Goal: Transaction & Acquisition: Purchase product/service

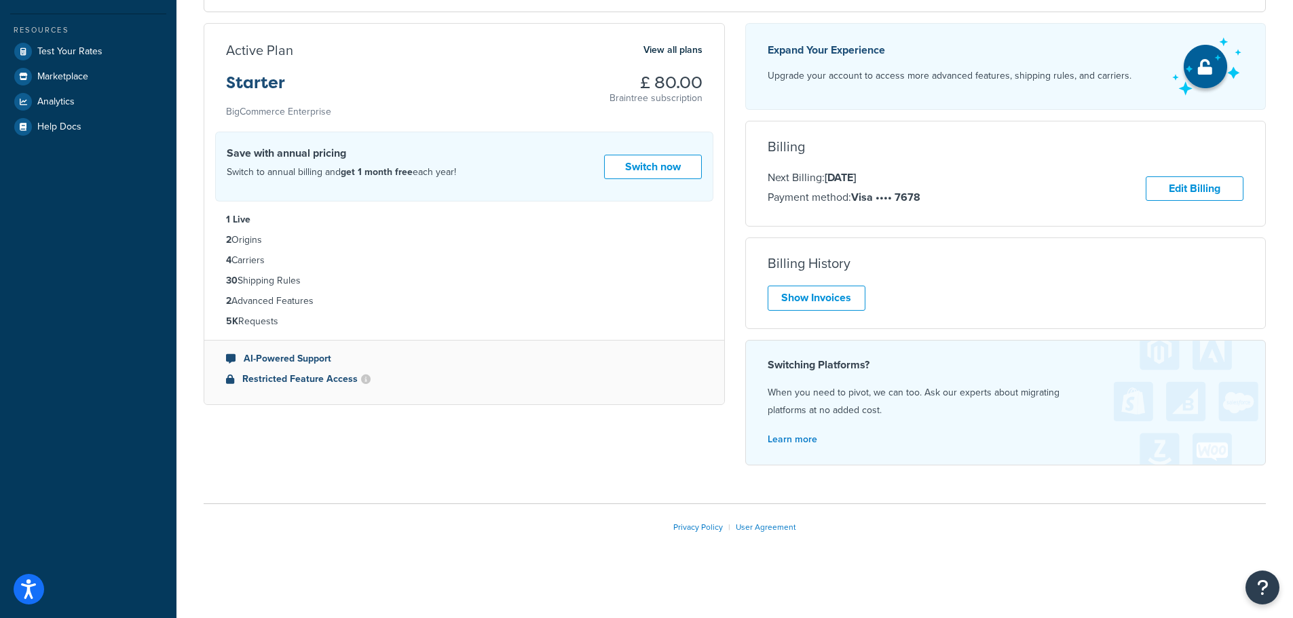
scroll to position [258, 0]
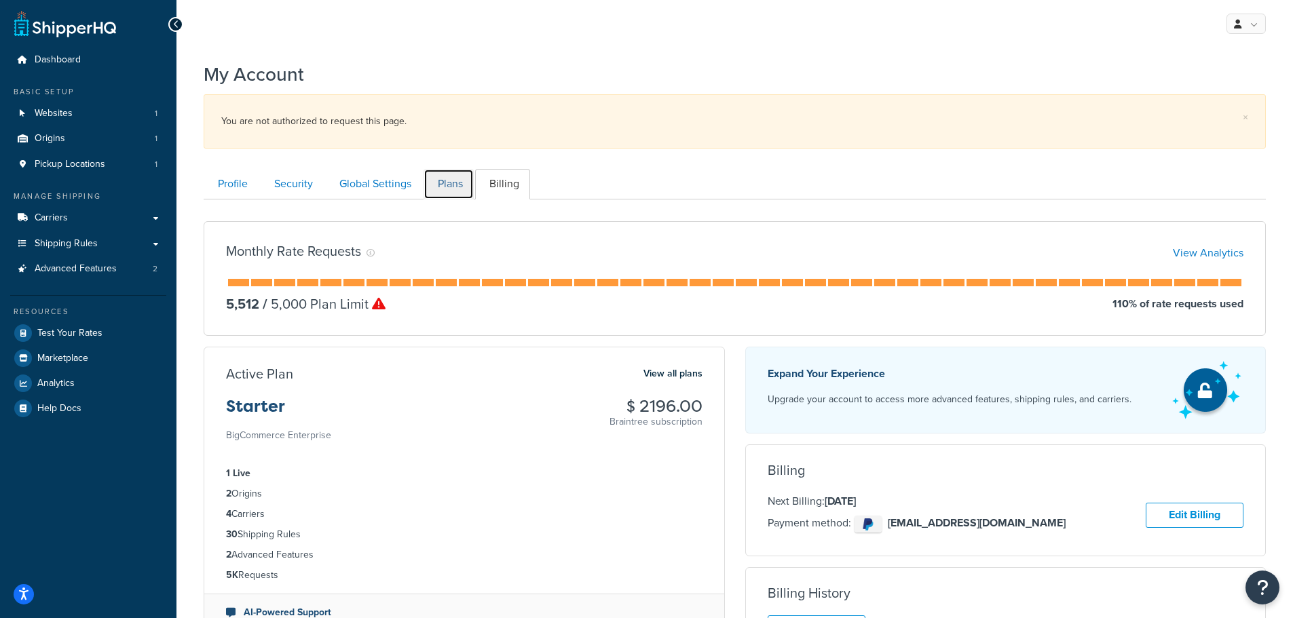
drag, startPoint x: 446, startPoint y: 183, endPoint x: 481, endPoint y: 184, distance: 34.6
click at [446, 183] on link "Plans" at bounding box center [449, 184] width 50 height 31
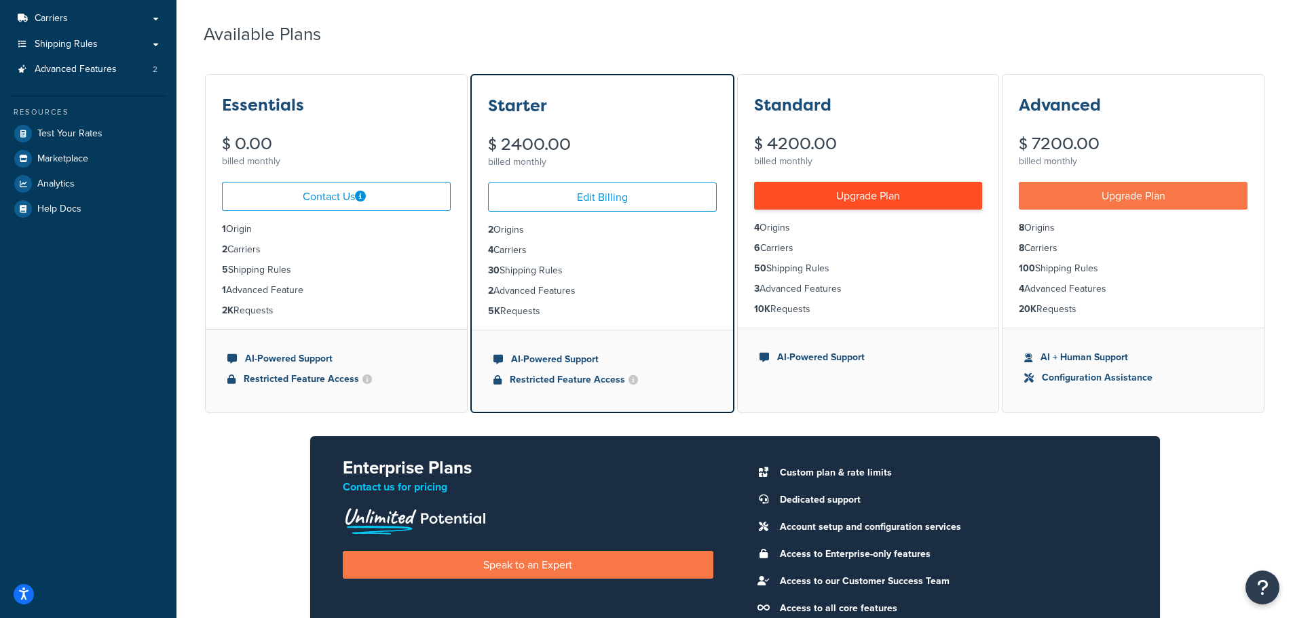
scroll to position [41, 0]
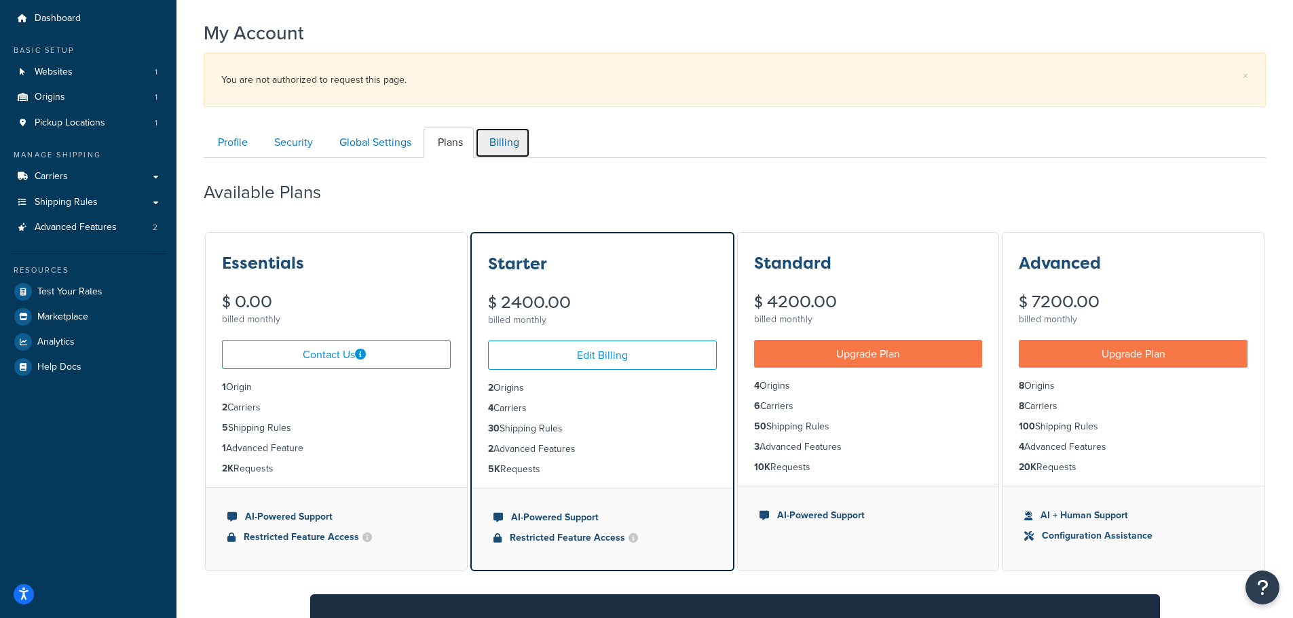
click at [495, 147] on link "Billing" at bounding box center [502, 143] width 55 height 31
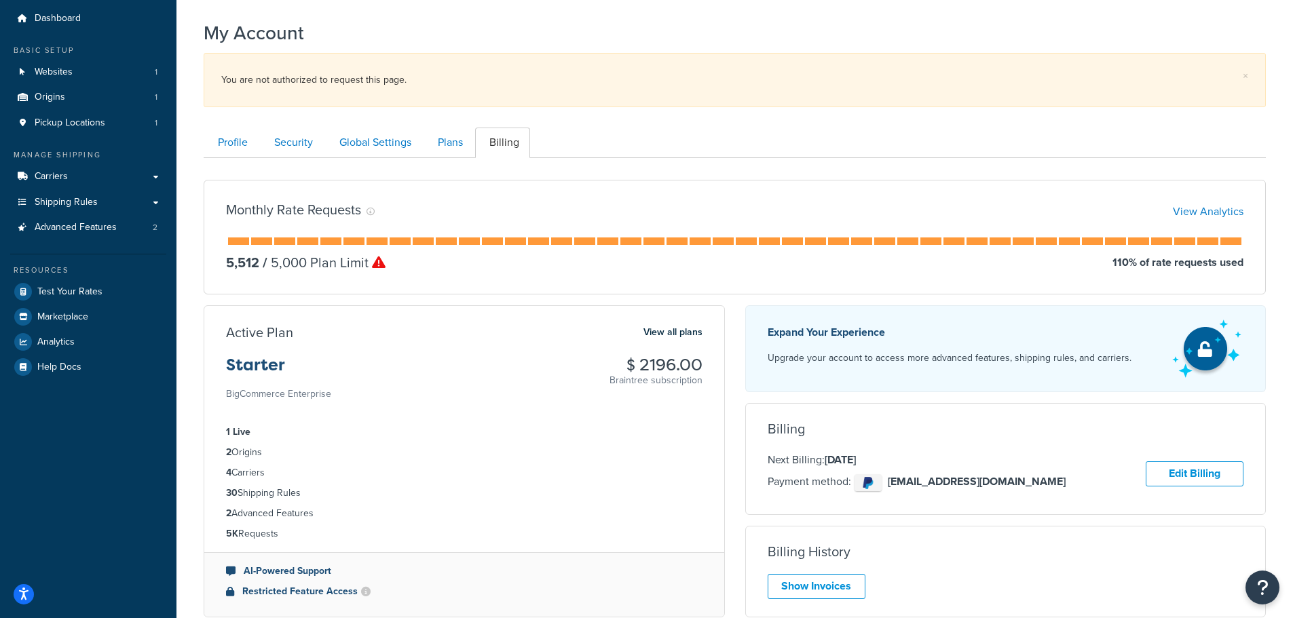
scroll to position [200, 0]
click at [442, 149] on link "Plans" at bounding box center [449, 143] width 50 height 31
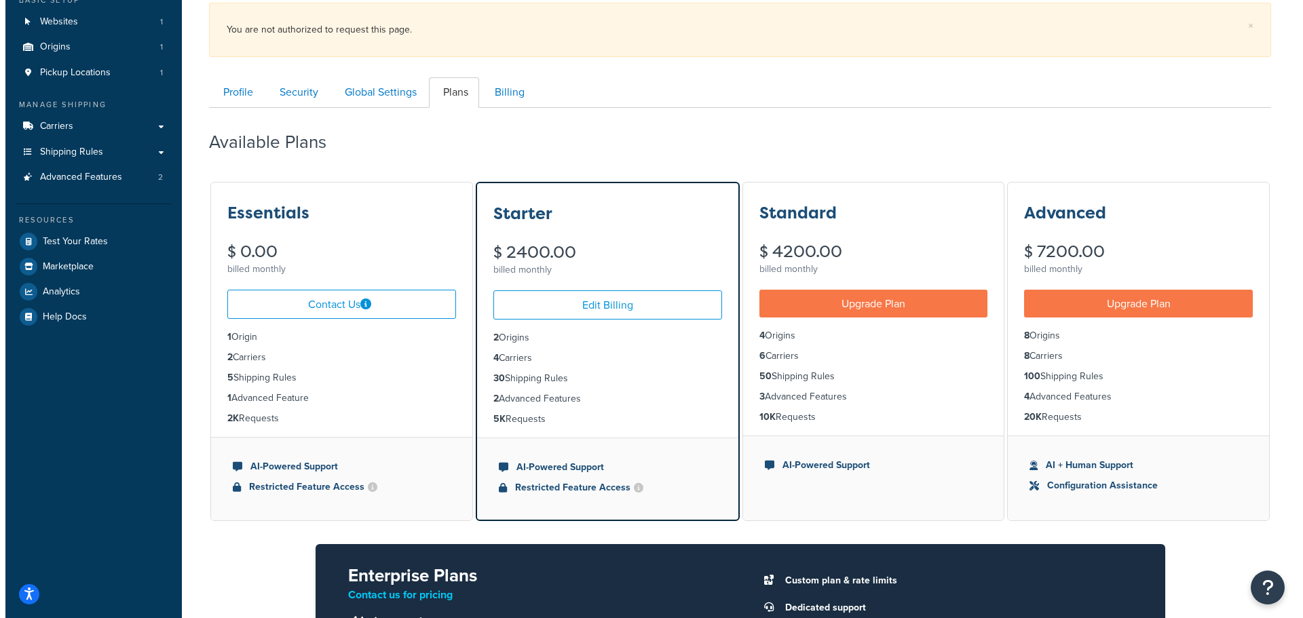
scroll to position [41, 0]
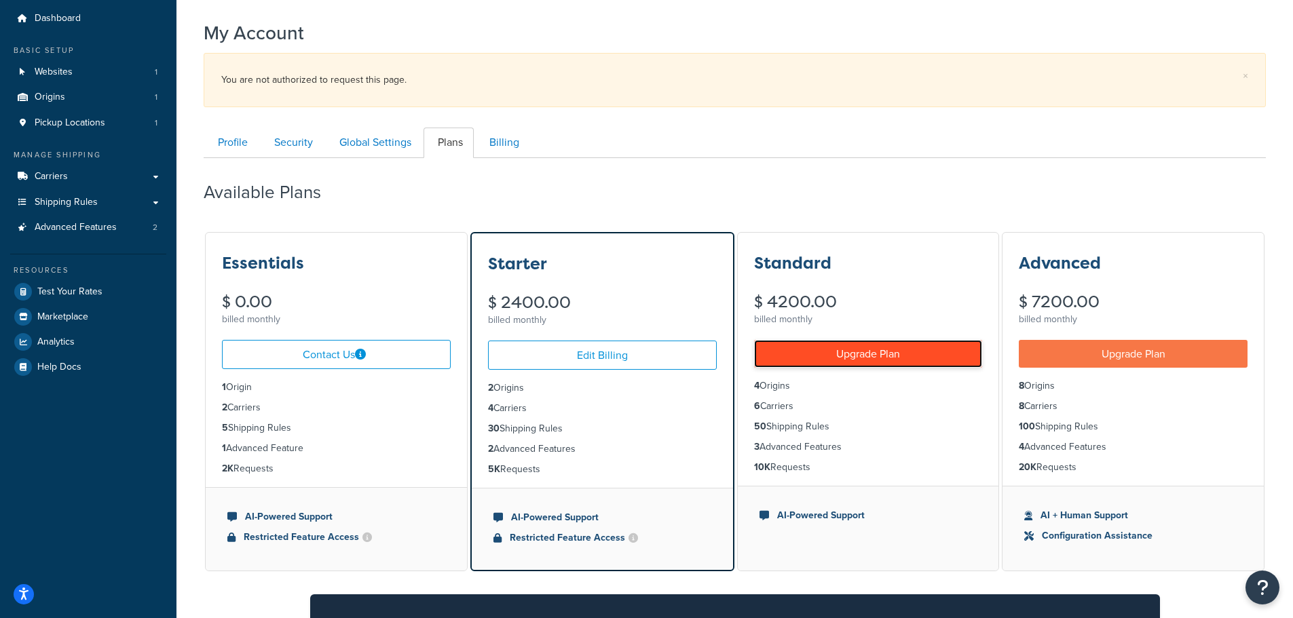
click at [908, 351] on link "Upgrade Plan" at bounding box center [868, 354] width 229 height 28
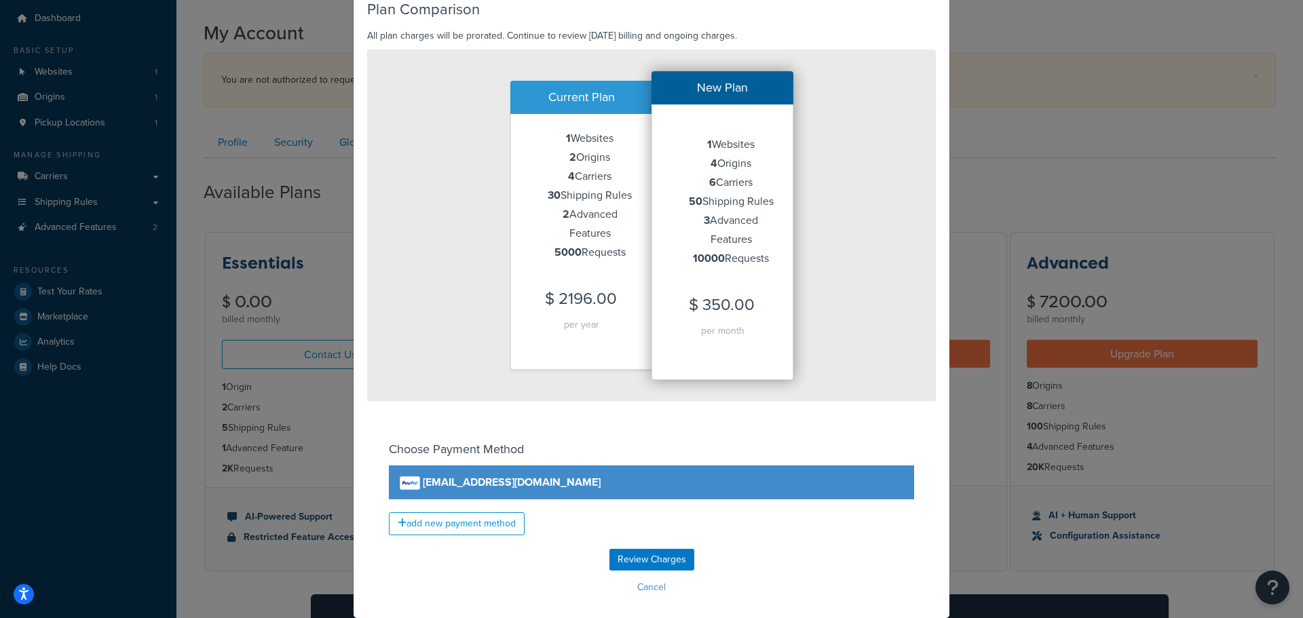
scroll to position [138, 0]
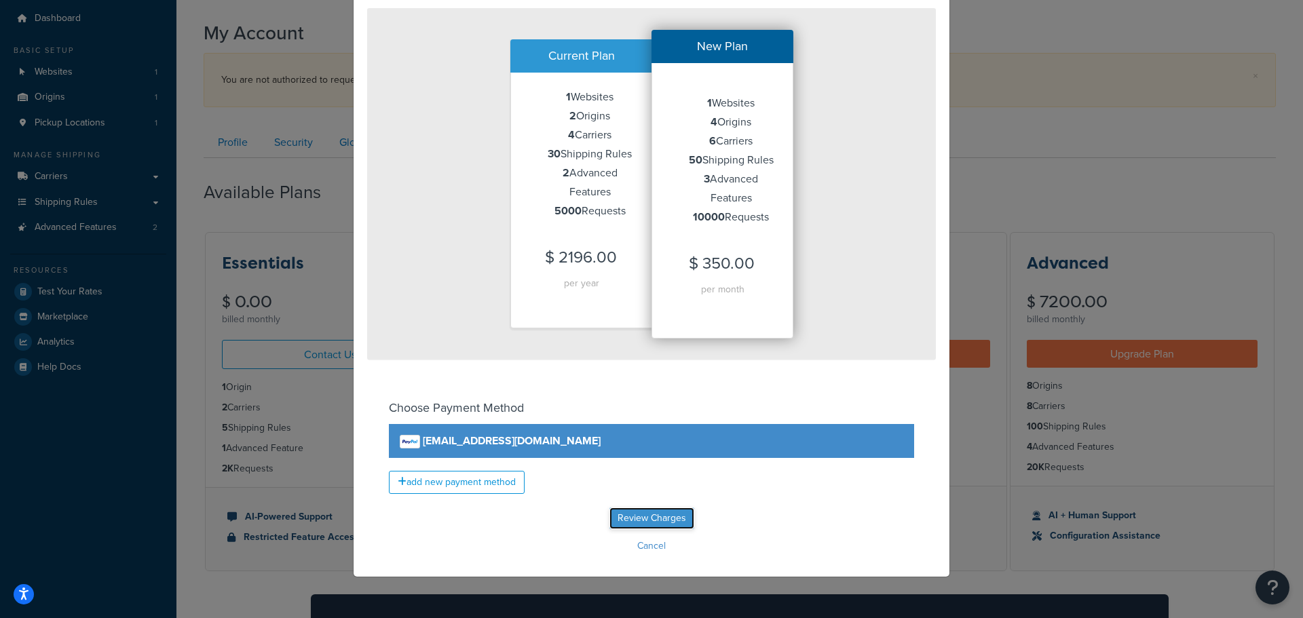
click at [673, 518] on input "Review Charges" at bounding box center [652, 519] width 85 height 22
type input "Review Charges"
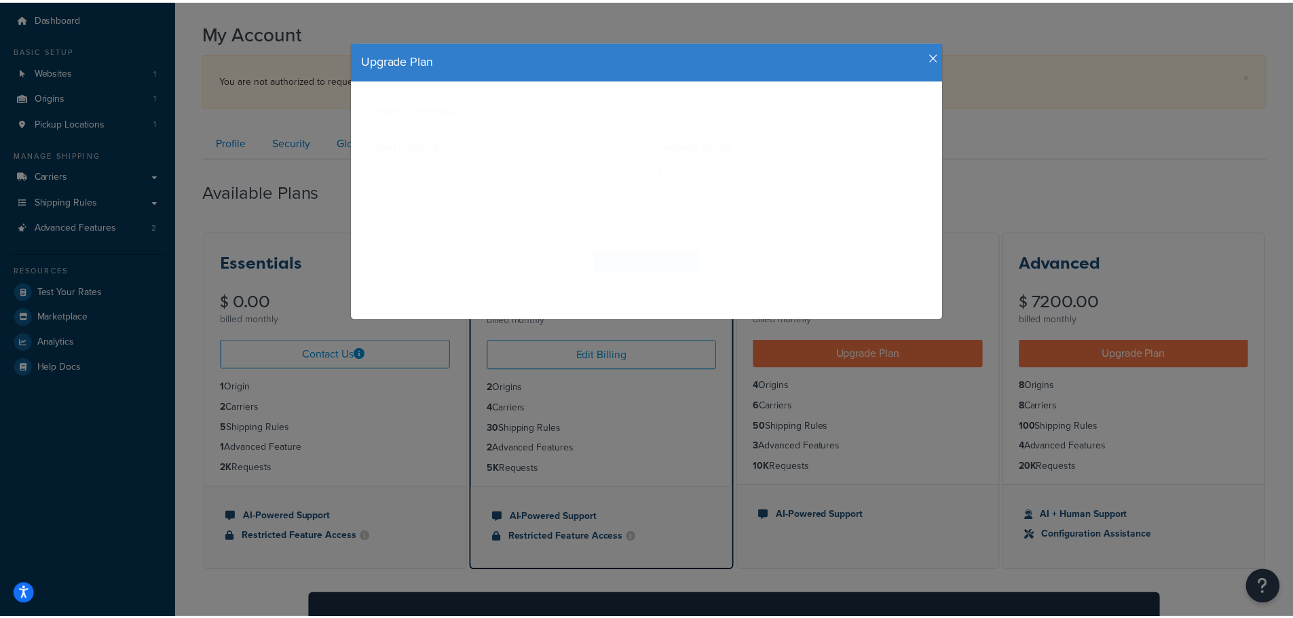
scroll to position [0, 0]
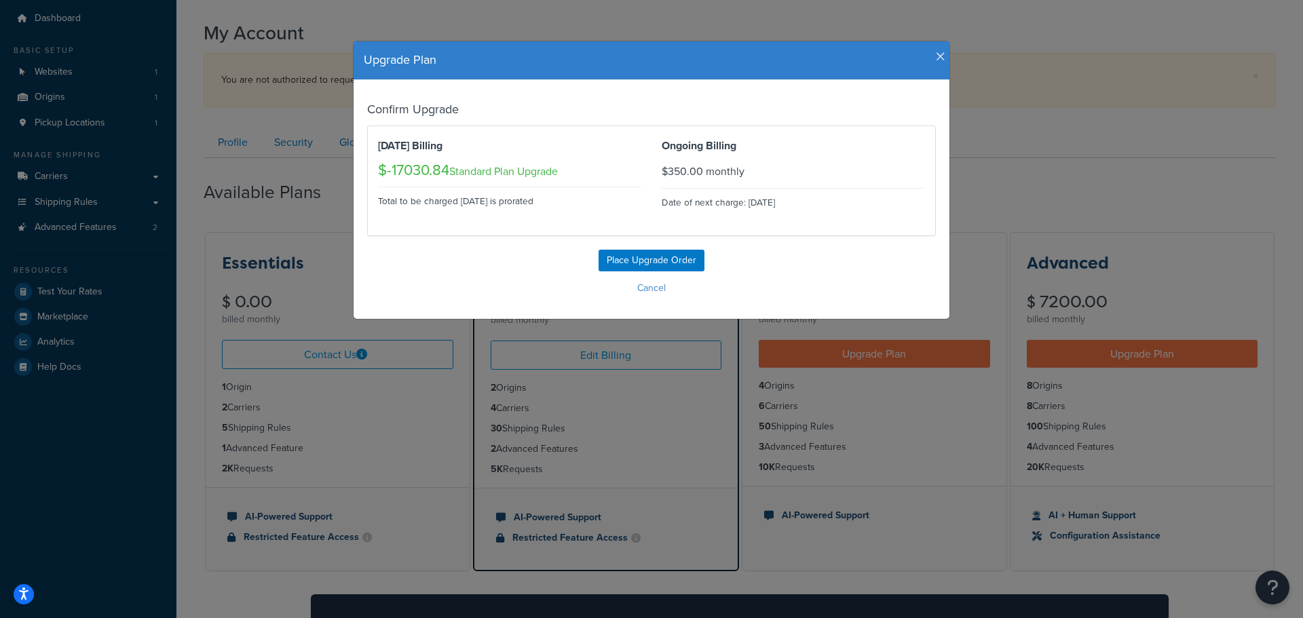
click at [514, 8] on div "Upgrade Plan Confirm Upgrade Today's Billing $-17030.84 Standard Plan Upgrade T…" at bounding box center [651, 309] width 1303 height 618
click at [936, 56] on icon "button" at bounding box center [941, 57] width 10 height 12
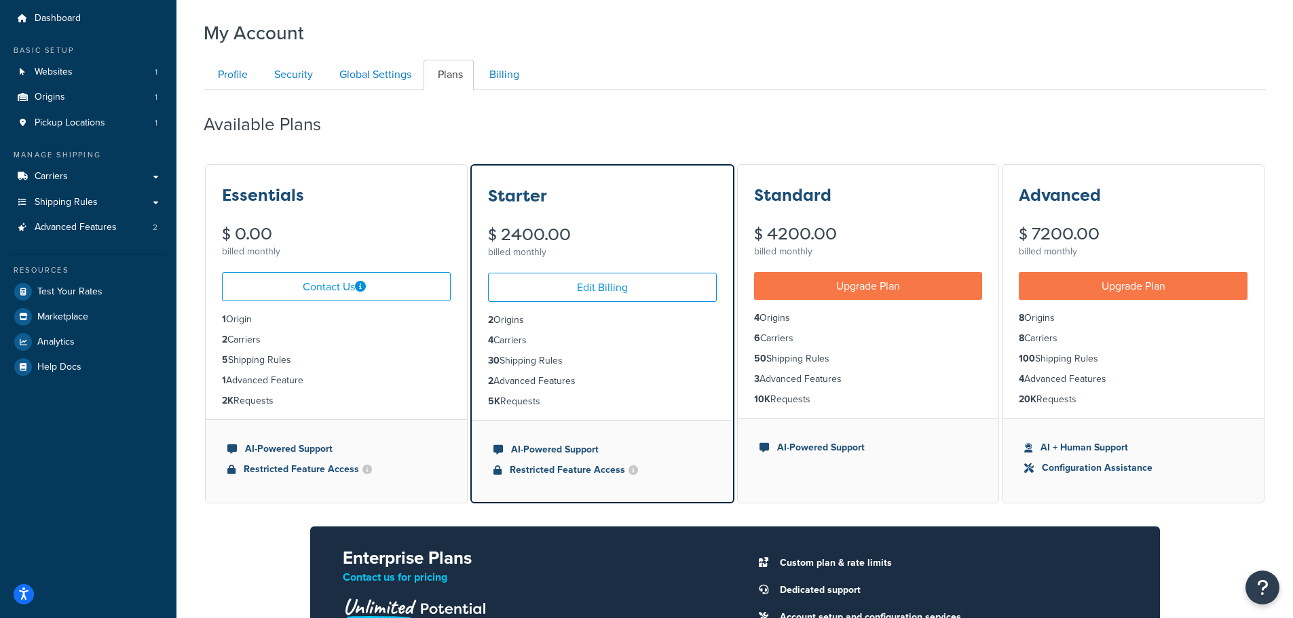
click at [387, 134] on div "Available Plans" at bounding box center [735, 121] width 1062 height 40
click at [514, 88] on link "Billing" at bounding box center [502, 75] width 55 height 31
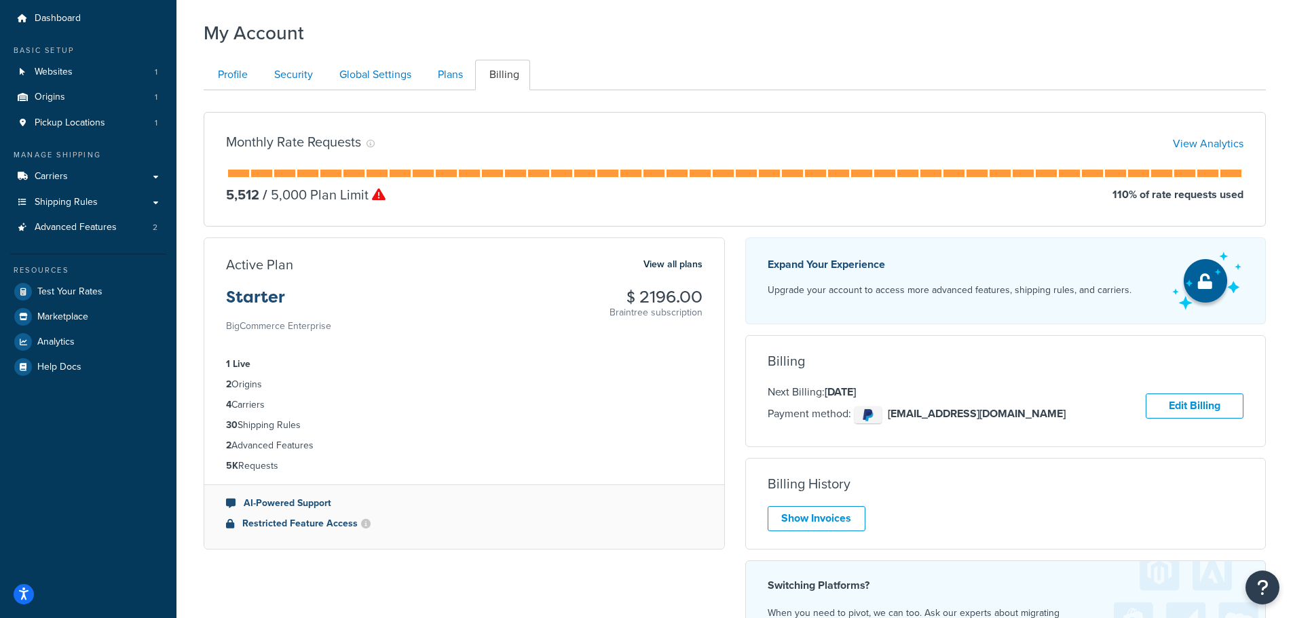
scroll to position [132, 0]
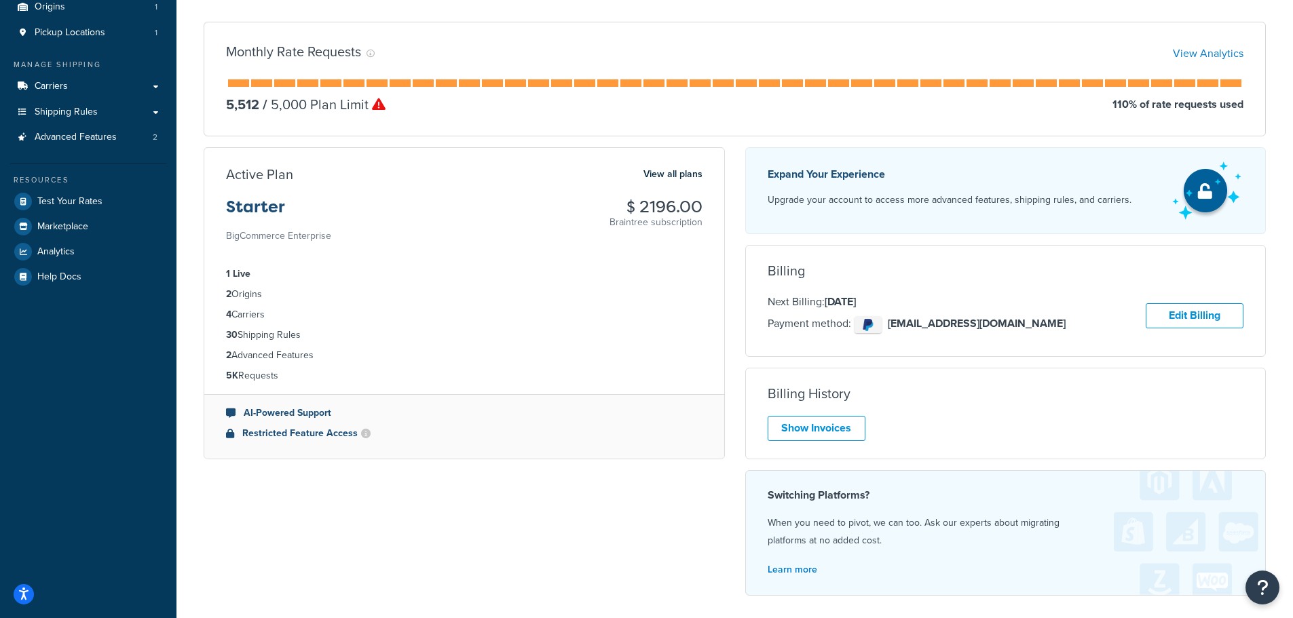
click at [369, 231] on div "Starter BigCommerce Enterprise $ 2196.00 Braintree subscription" at bounding box center [464, 221] width 476 height 46
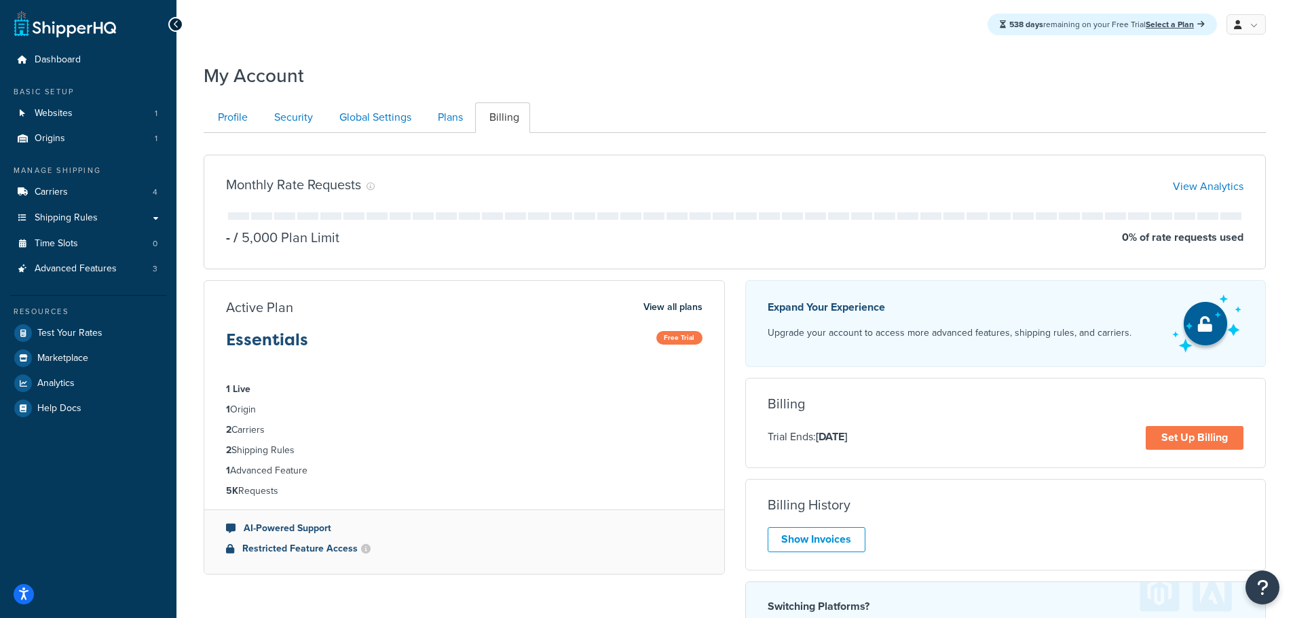
scroll to position [158, 0]
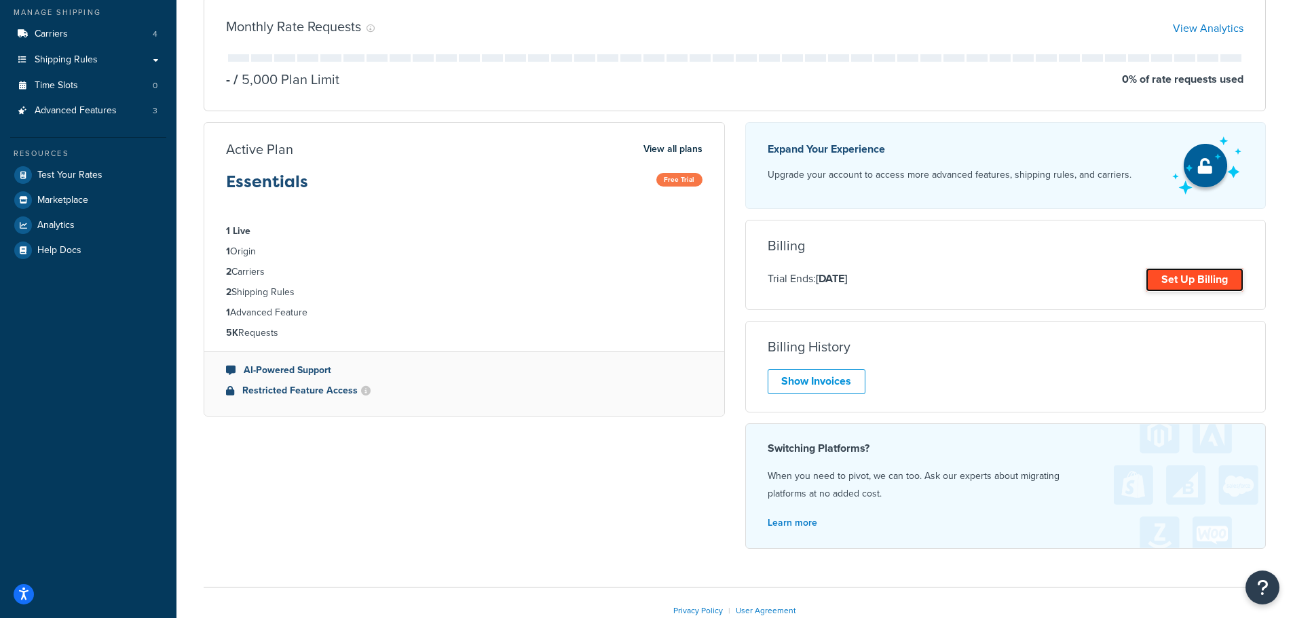
click at [1171, 282] on link "Set Up Billing" at bounding box center [1195, 280] width 98 height 24
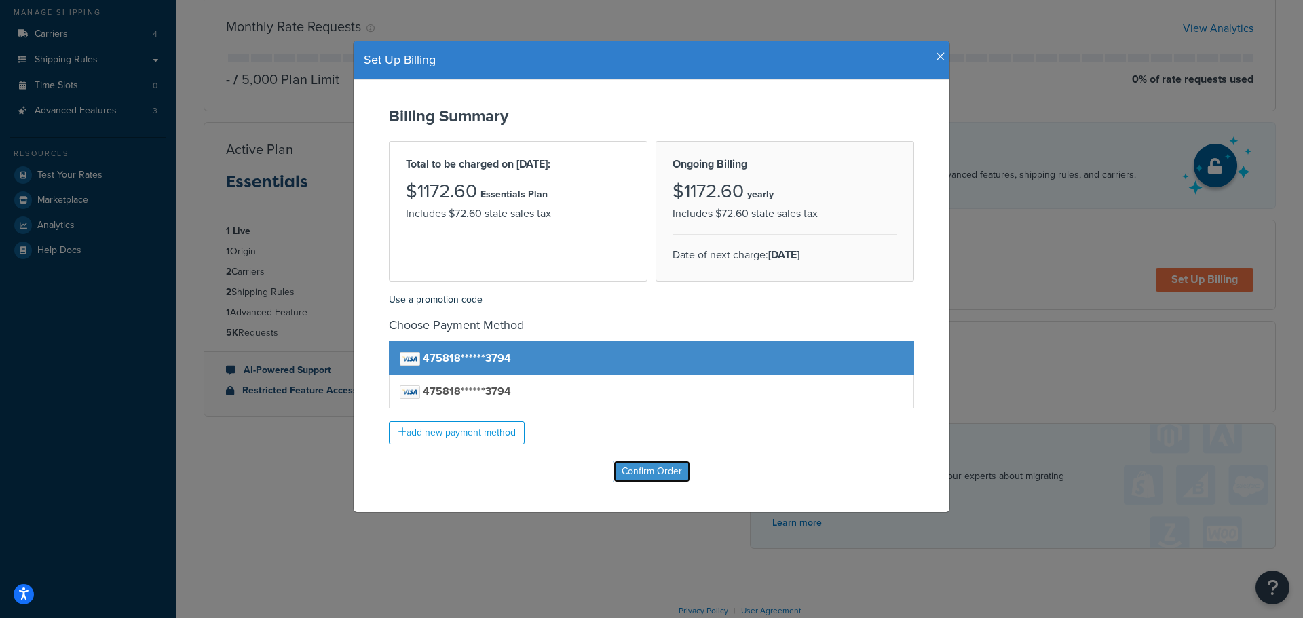
drag, startPoint x: 641, startPoint y: 476, endPoint x: 722, endPoint y: 464, distance: 81.7
click at [642, 476] on input "Confirm Order" at bounding box center [652, 472] width 77 height 22
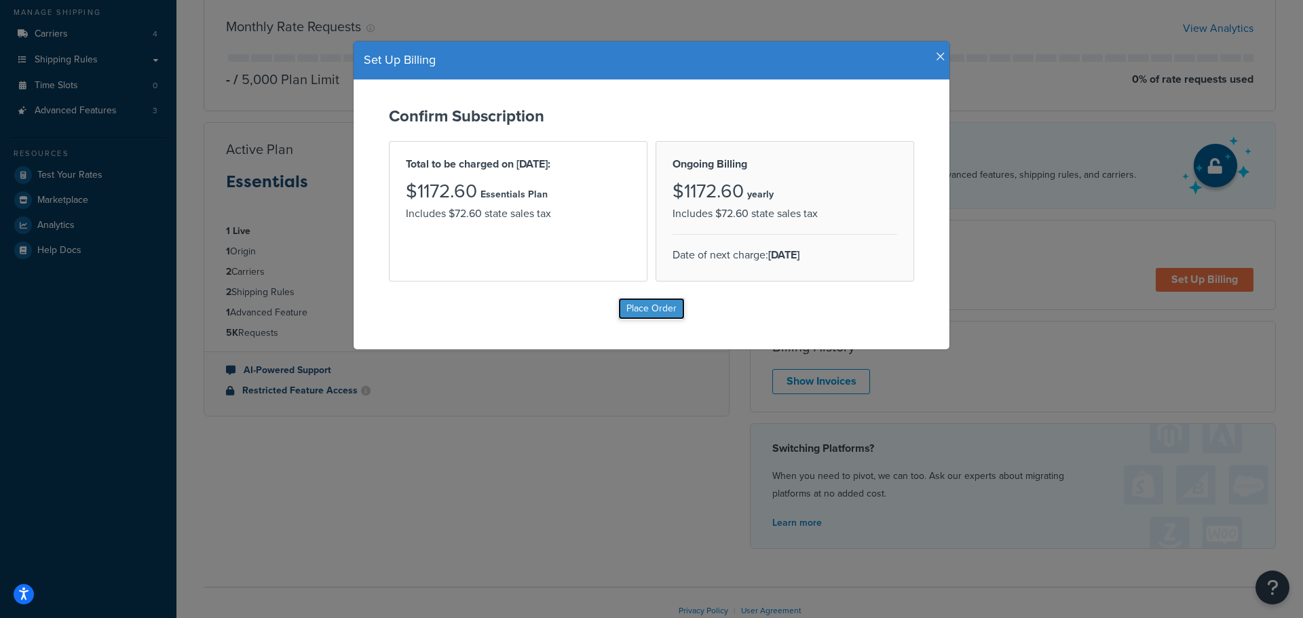
click at [638, 310] on input "Place Order" at bounding box center [651, 309] width 67 height 22
type input "Place Order"
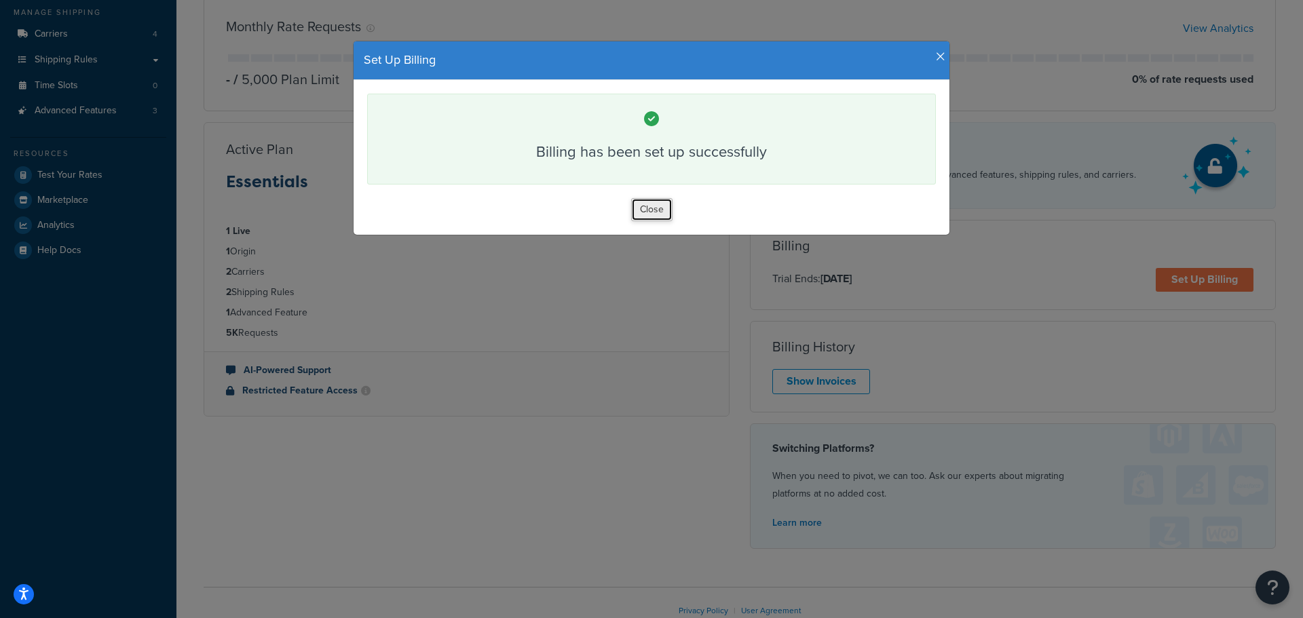
click at [643, 212] on button "Close" at bounding box center [651, 209] width 41 height 23
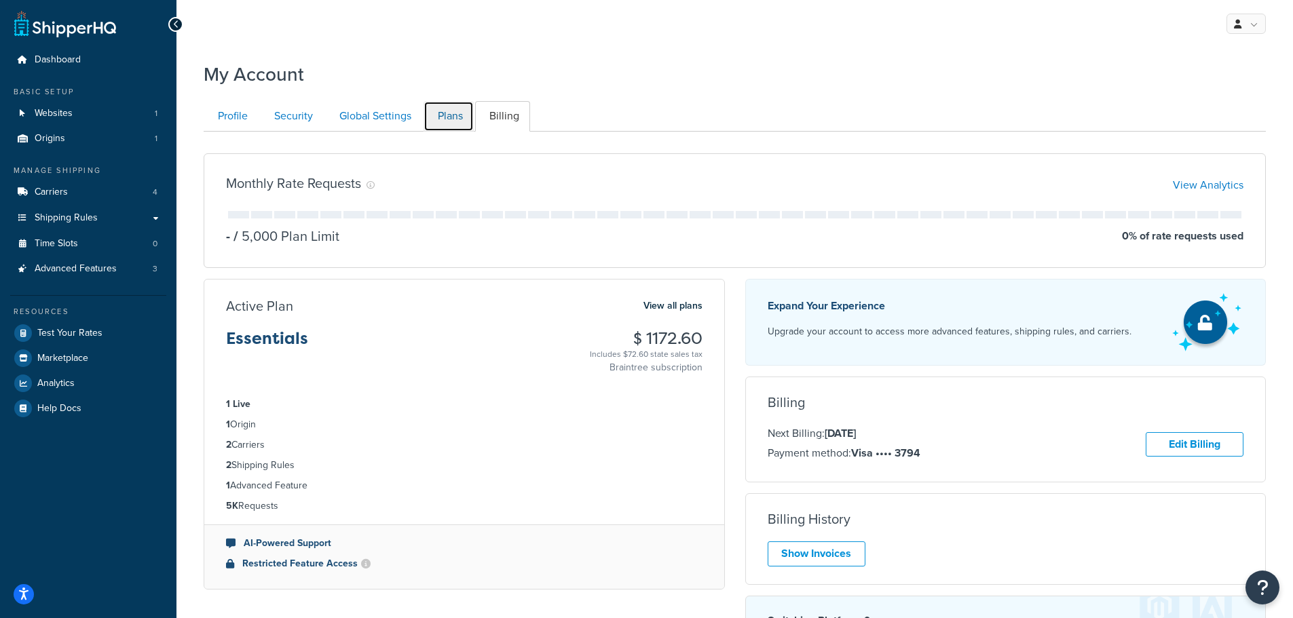
click at [438, 107] on link "Plans" at bounding box center [449, 116] width 50 height 31
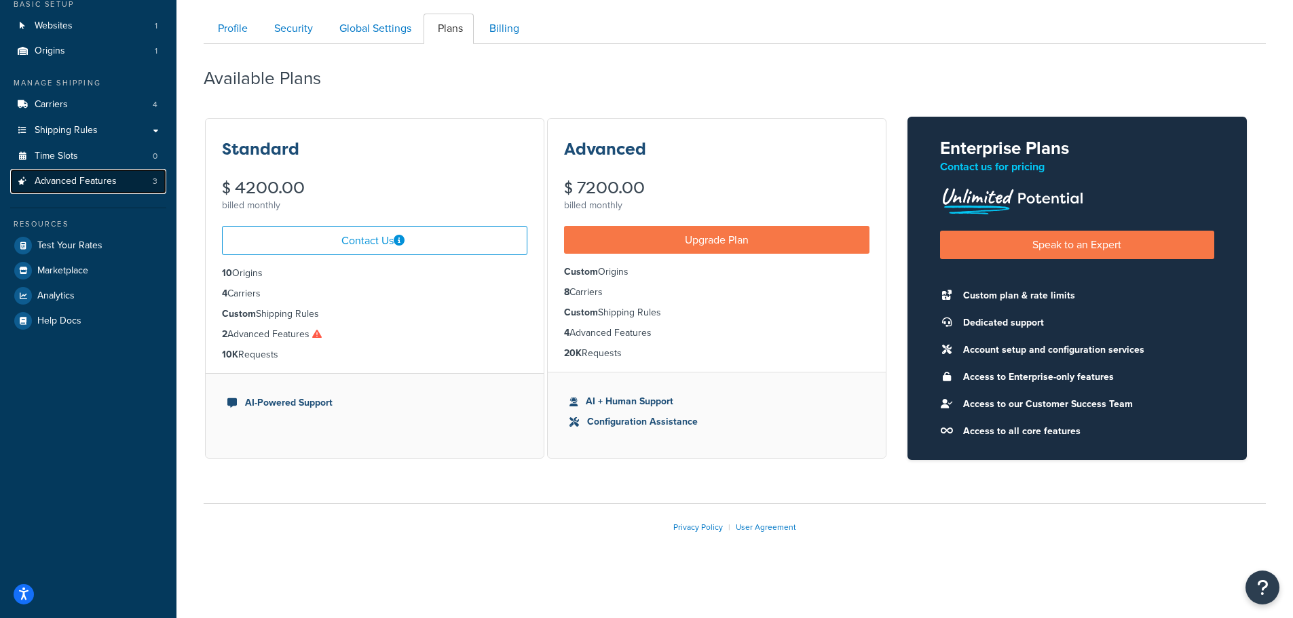
click at [97, 190] on link "Advanced Features 3" at bounding box center [88, 181] width 156 height 25
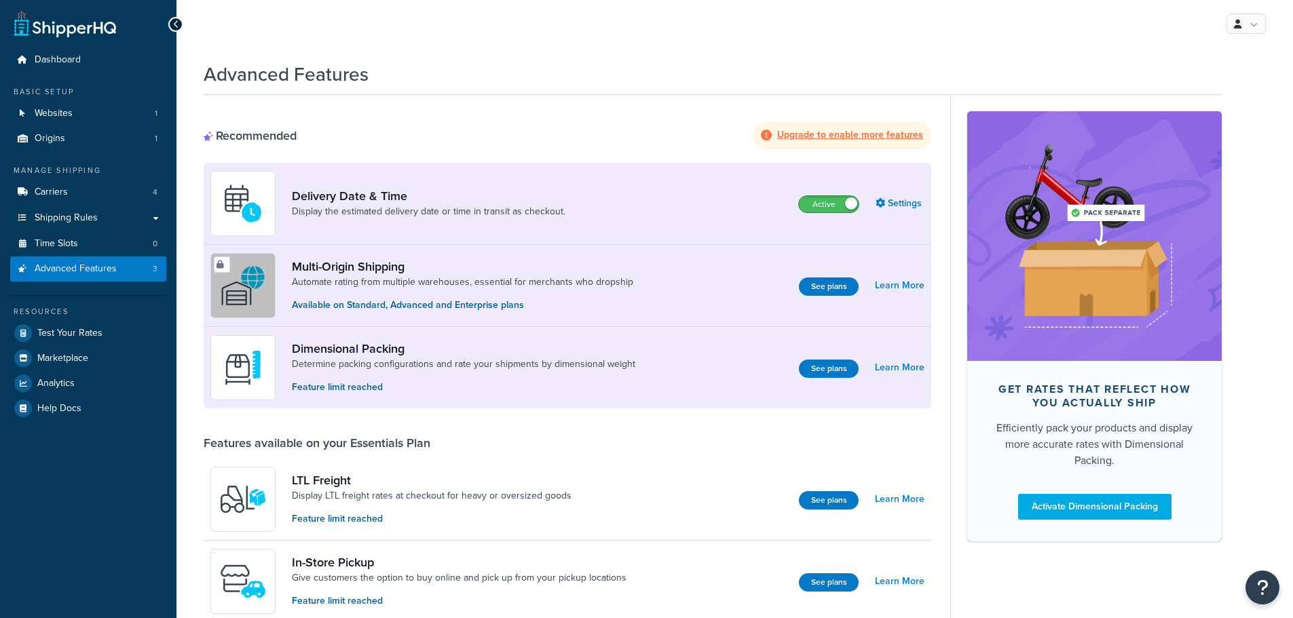
click at [849, 207] on span at bounding box center [851, 204] width 12 height 12
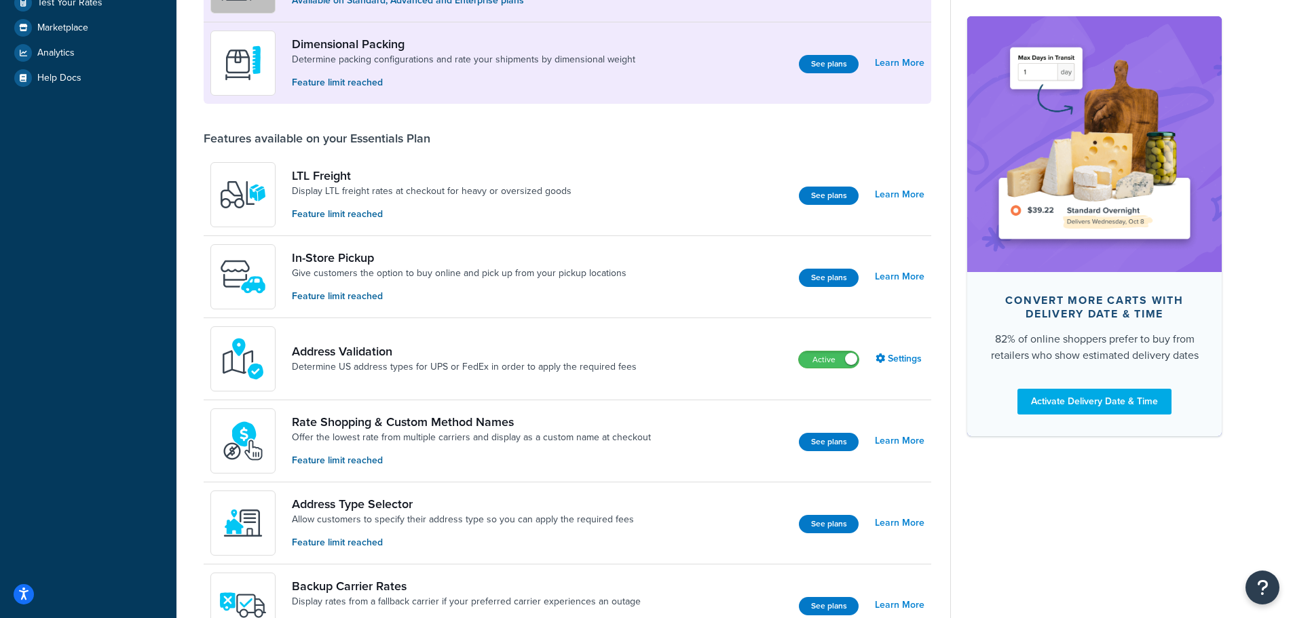
scroll to position [317, 0]
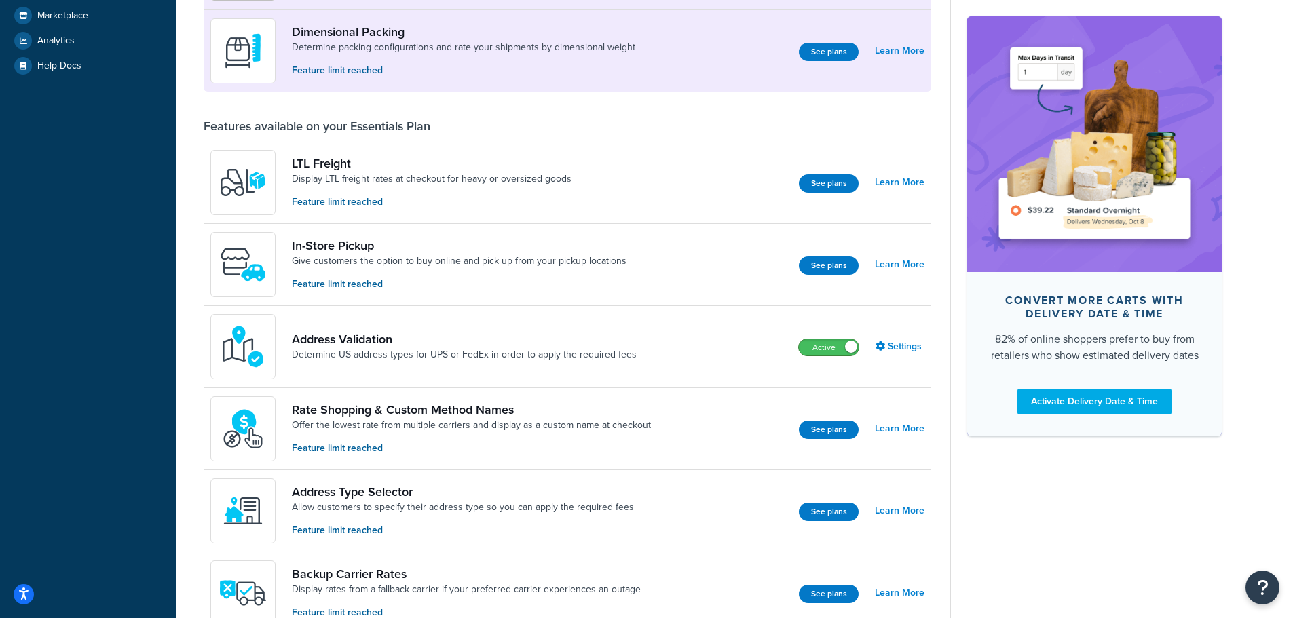
click at [848, 356] on div "Active" at bounding box center [828, 348] width 61 height 18
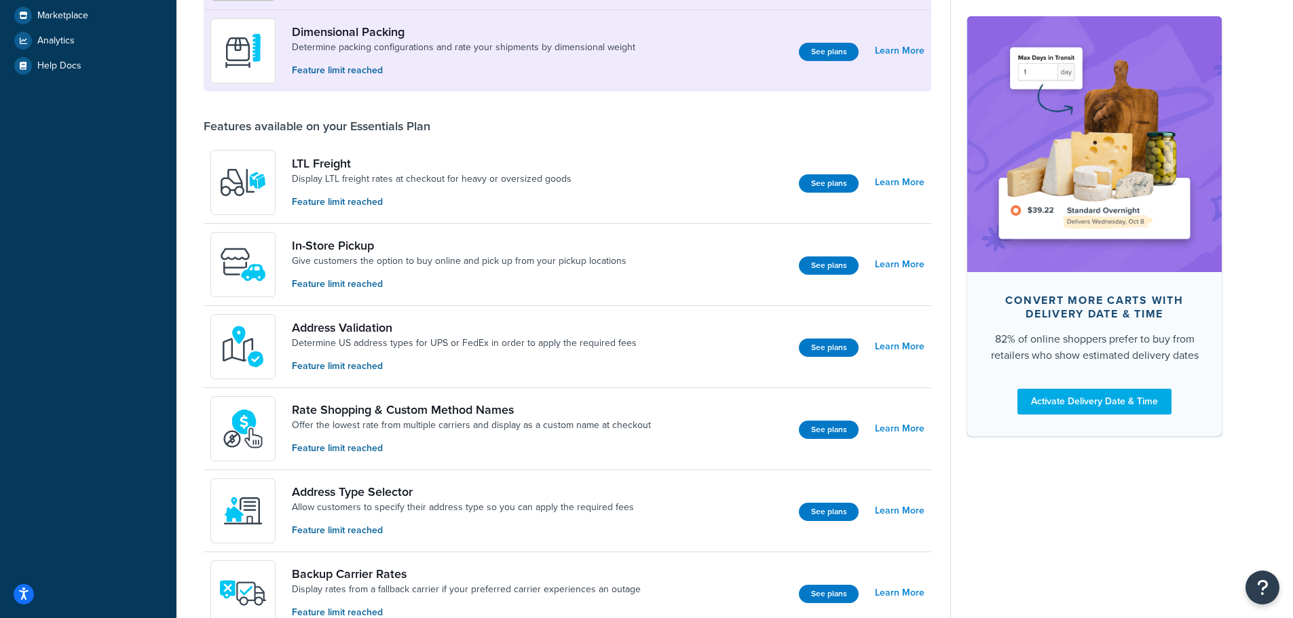
scroll to position [0, 0]
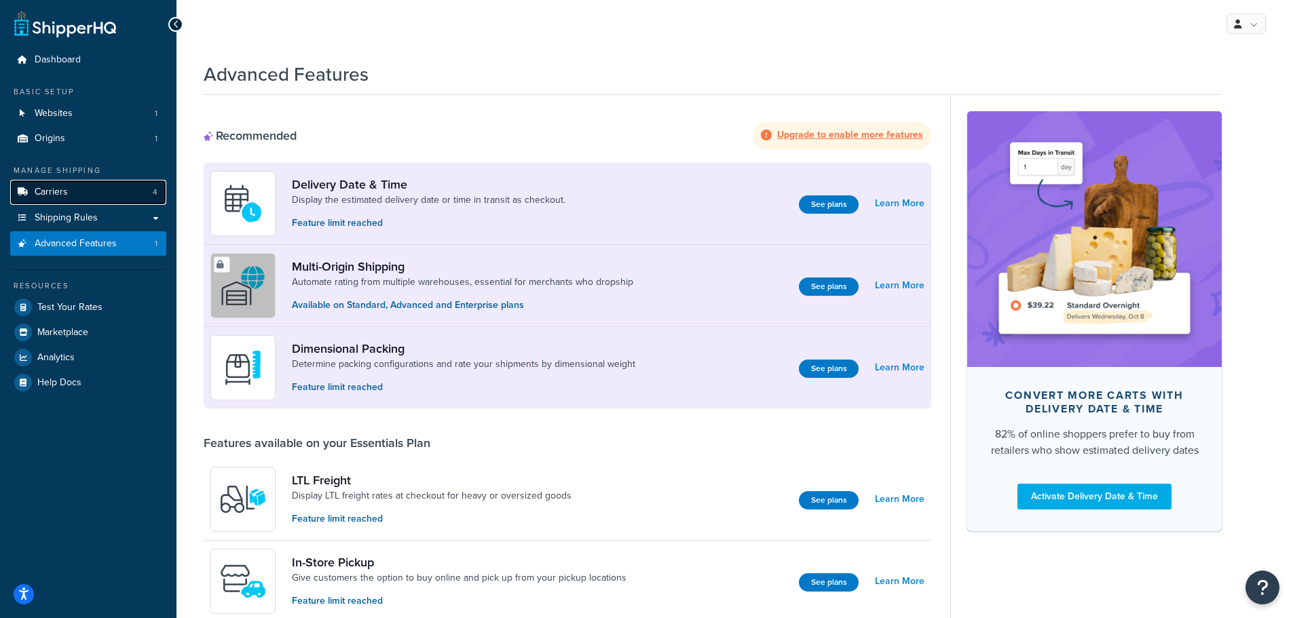
click at [98, 200] on link "Carriers 4" at bounding box center [88, 192] width 156 height 25
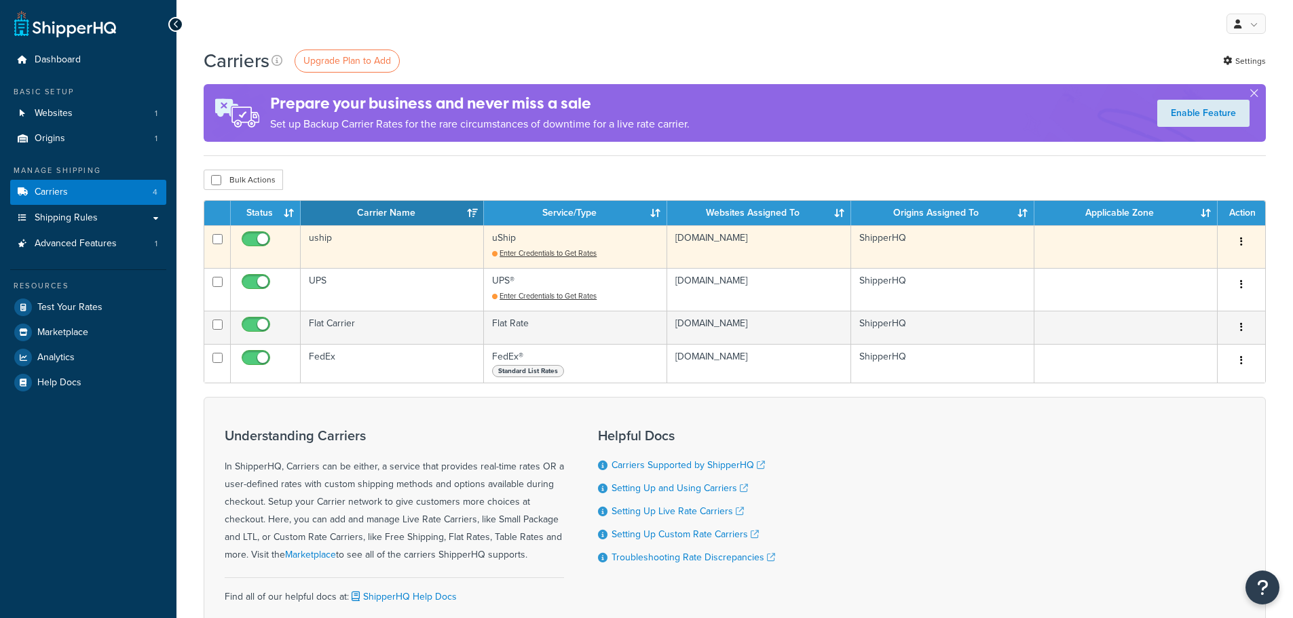
click at [264, 243] on input "checkbox" at bounding box center [257, 242] width 37 height 17
checkbox input "false"
click at [1248, 238] on button "button" at bounding box center [1241, 242] width 19 height 22
click at [1178, 295] on link "Delete" at bounding box center [1186, 298] width 107 height 28
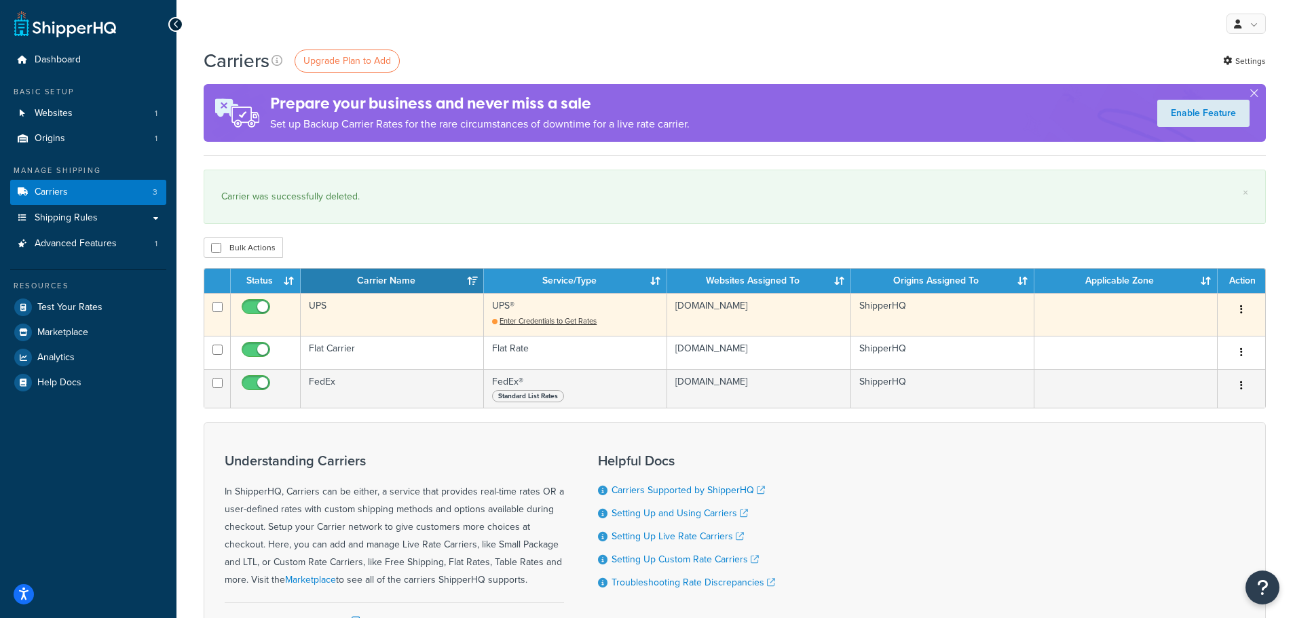
click at [1244, 303] on button "button" at bounding box center [1241, 310] width 19 height 22
click at [1173, 363] on link "Delete" at bounding box center [1186, 366] width 107 height 28
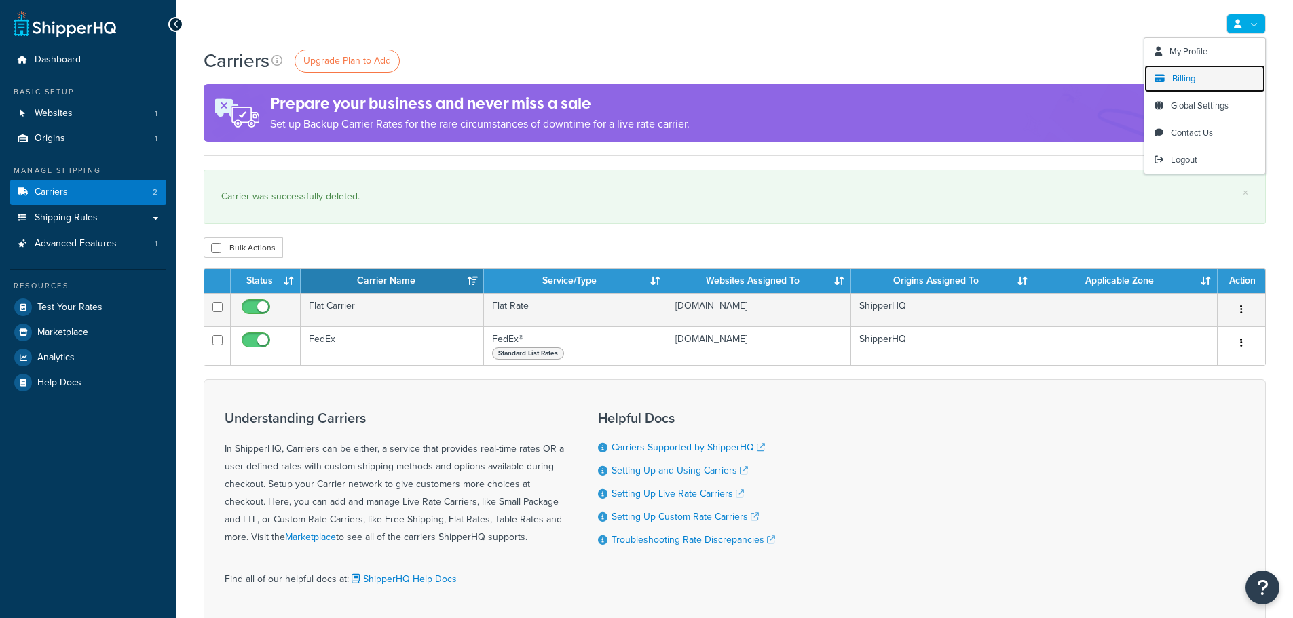
click at [1194, 79] on span "Billing" at bounding box center [1183, 78] width 23 height 13
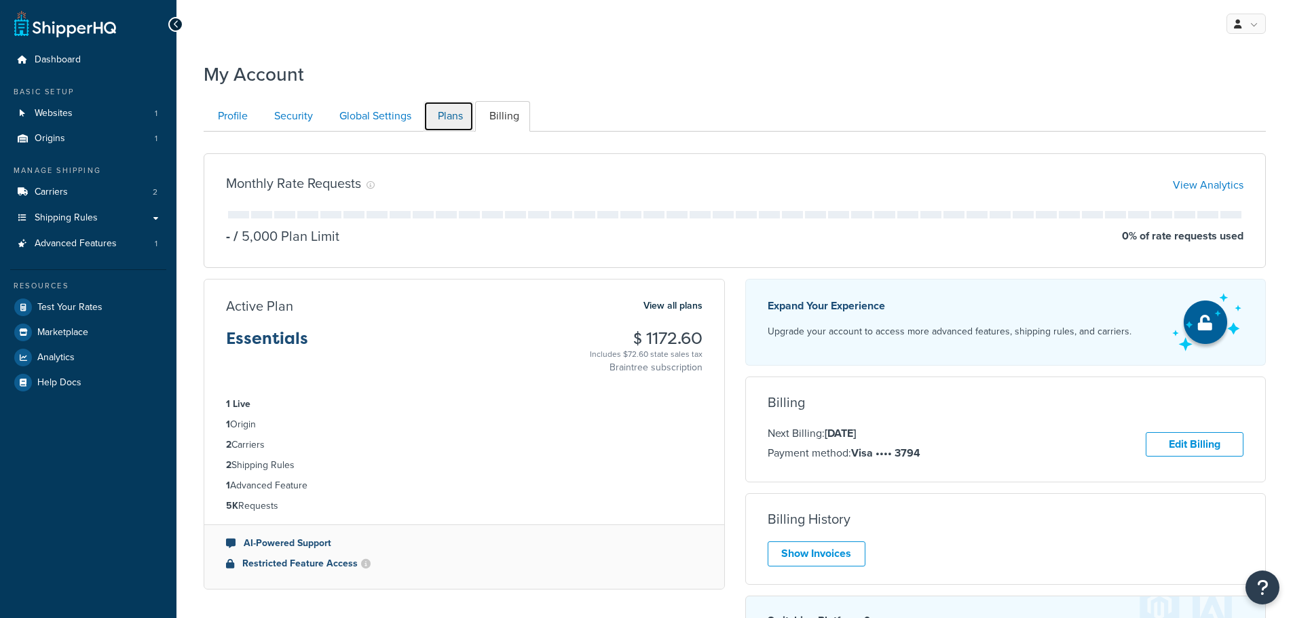
click at [457, 117] on link "Plans" at bounding box center [449, 116] width 50 height 31
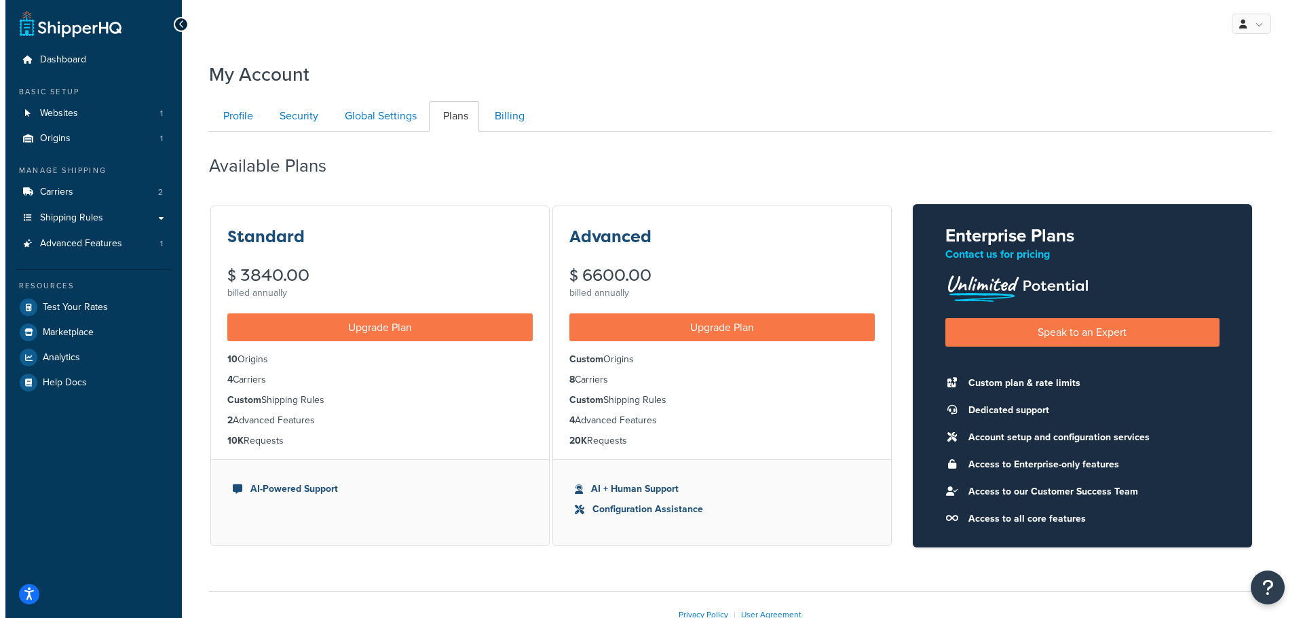
scroll to position [90, 0]
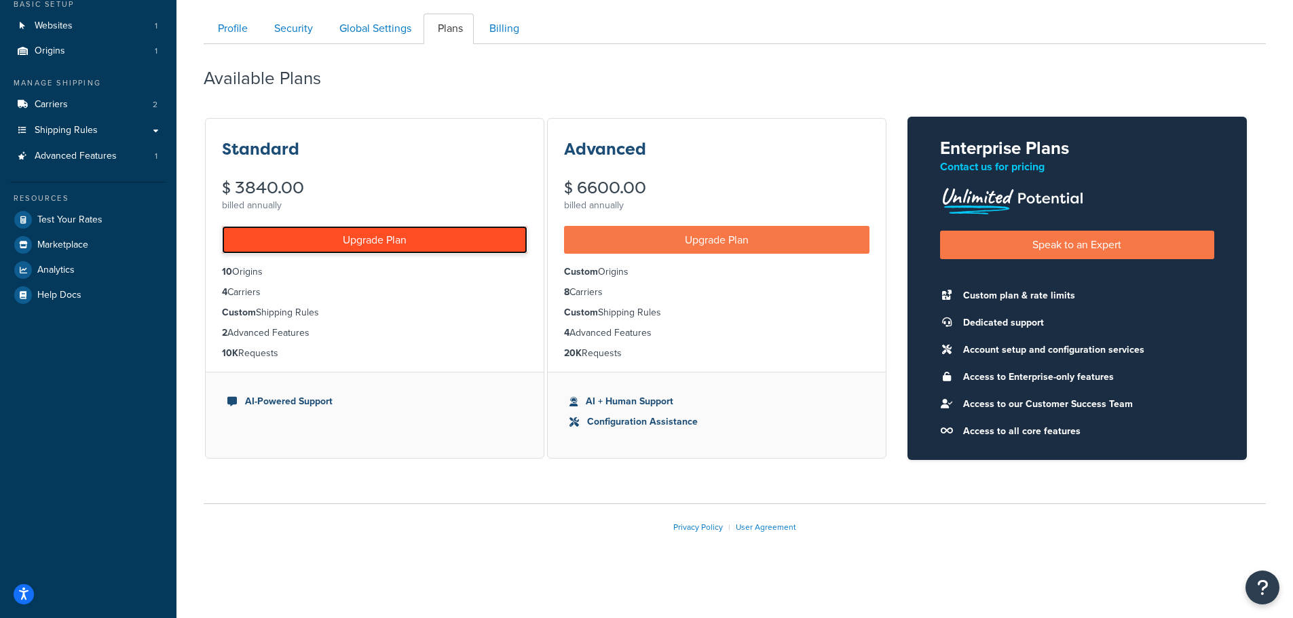
click at [364, 241] on link "Upgrade Plan" at bounding box center [374, 240] width 305 height 28
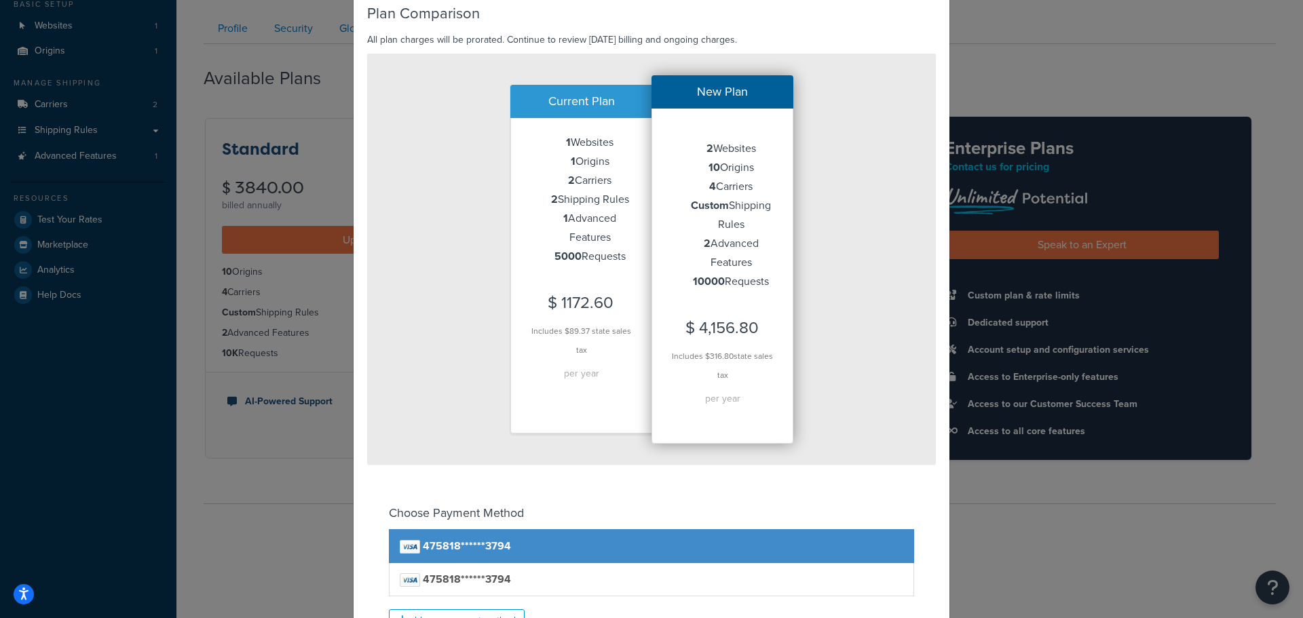
scroll to position [0, 0]
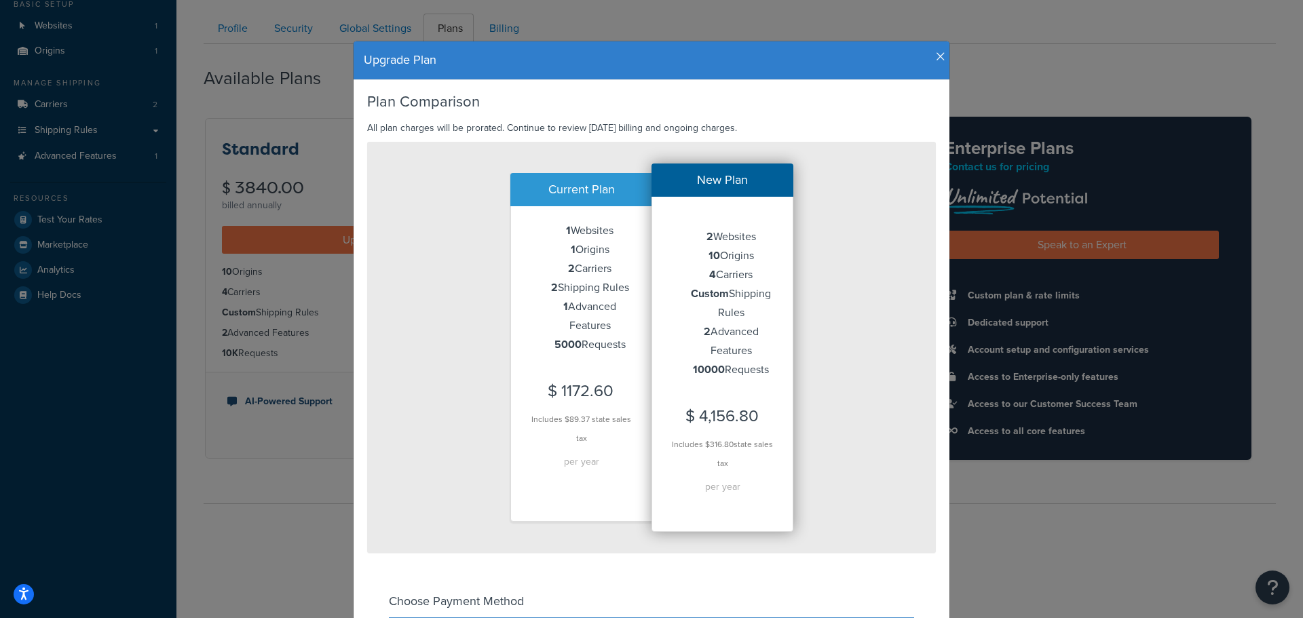
click at [400, 255] on div "Current Plan 1 Websites 1 Origins 2 Carriers 2 Shipping Rules 1 Advanced Featur…" at bounding box center [651, 348] width 567 height 376
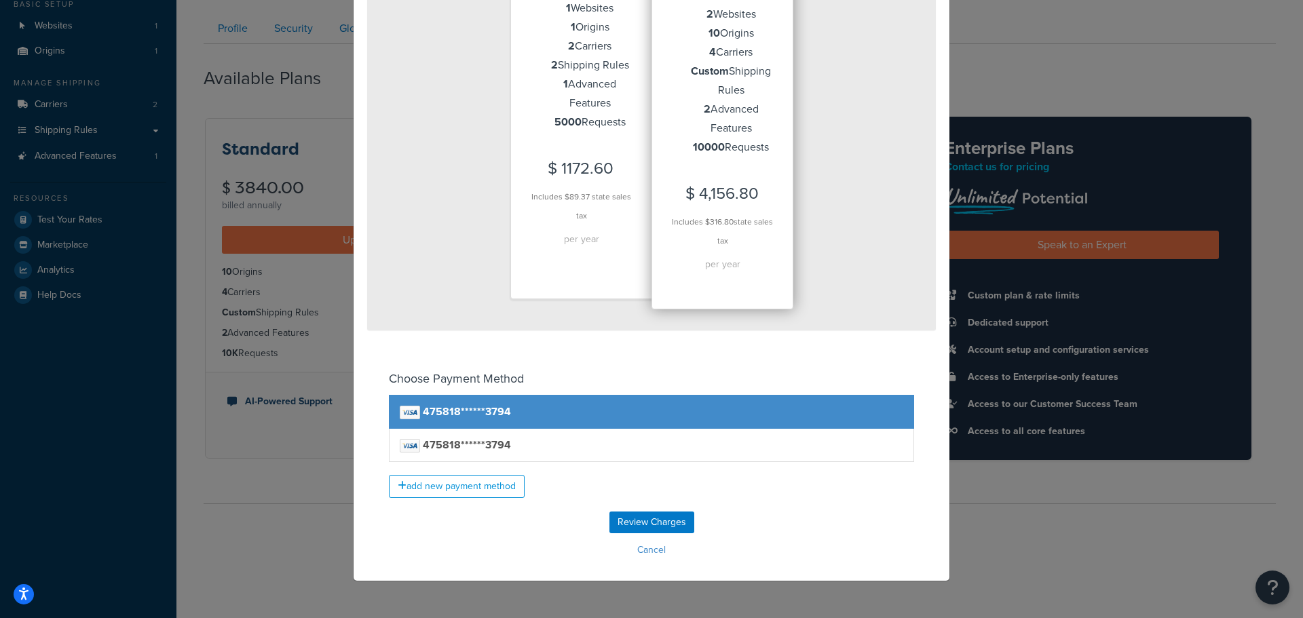
scroll to position [231, 0]
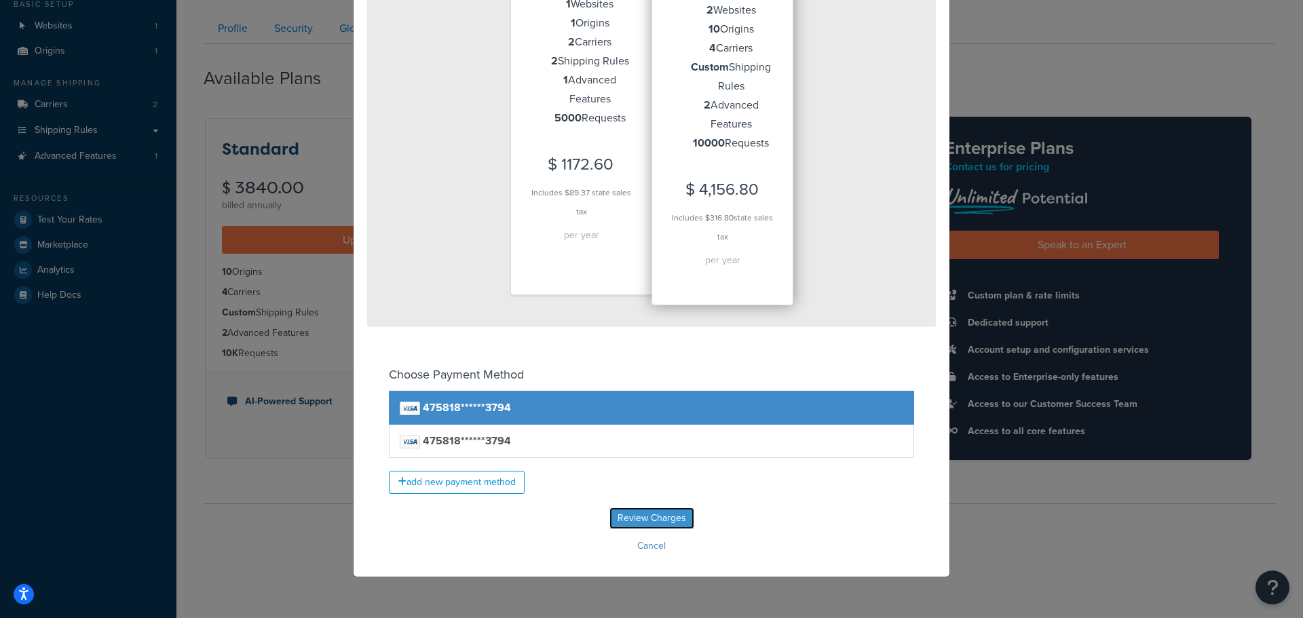
click at [646, 515] on input "Review Charges" at bounding box center [652, 519] width 85 height 22
type input "Review Charges"
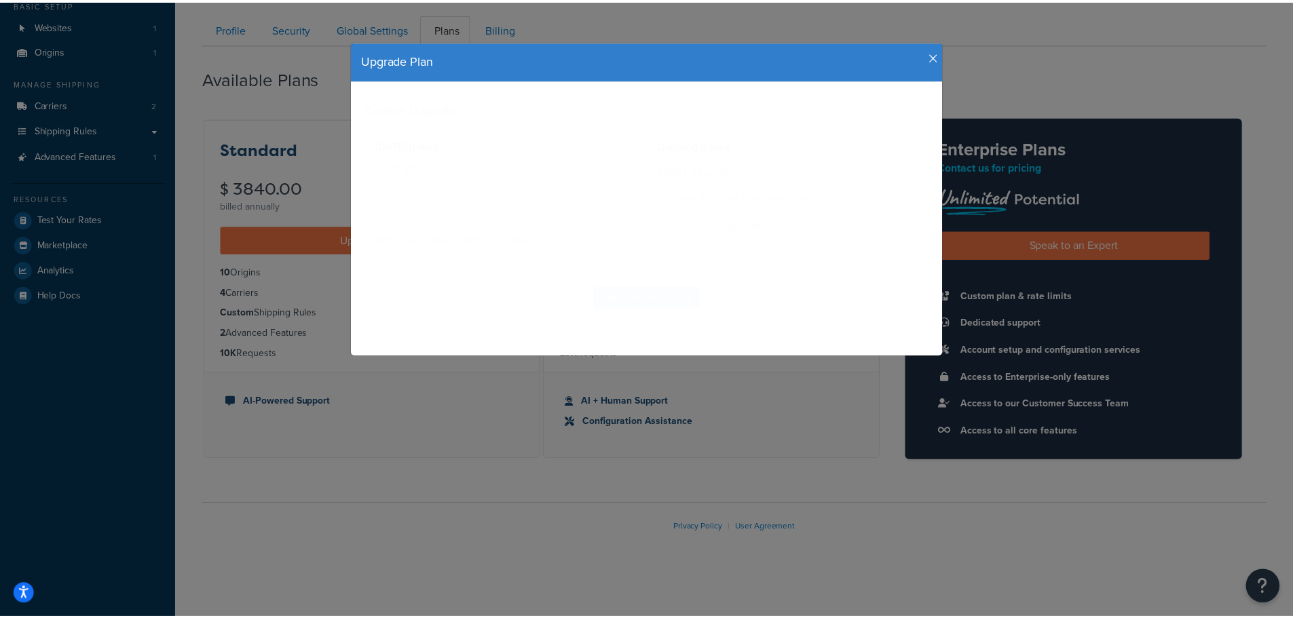
scroll to position [0, 0]
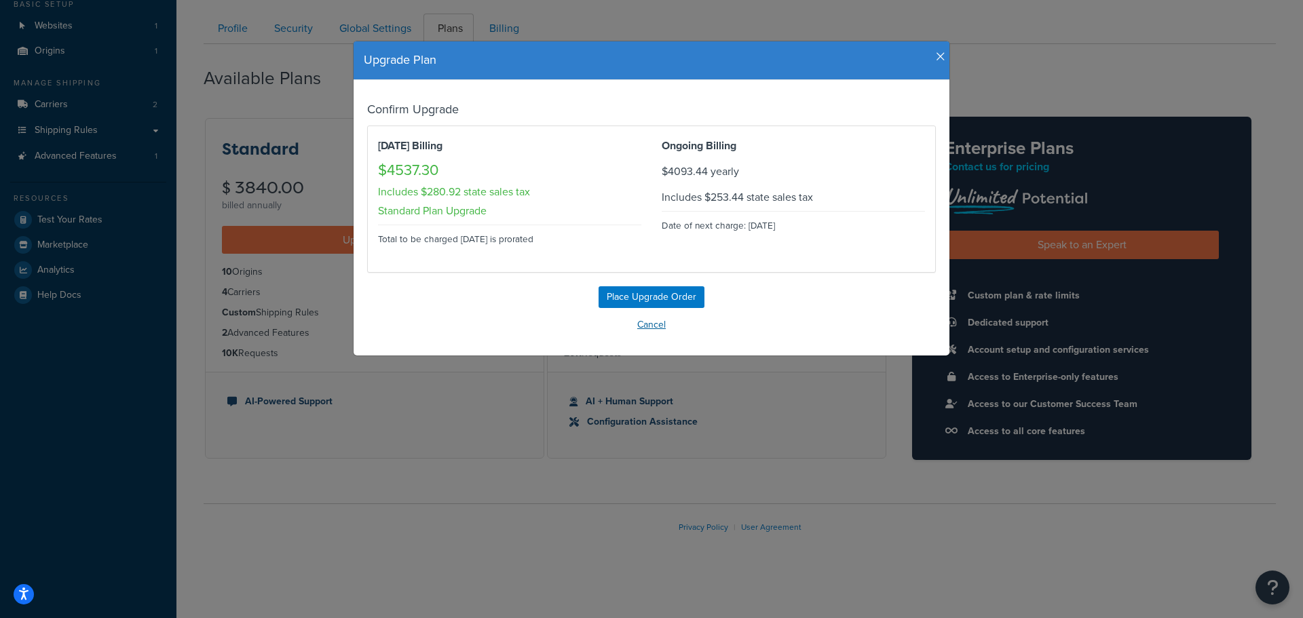
click at [641, 326] on button "Cancel" at bounding box center [651, 325] width 569 height 20
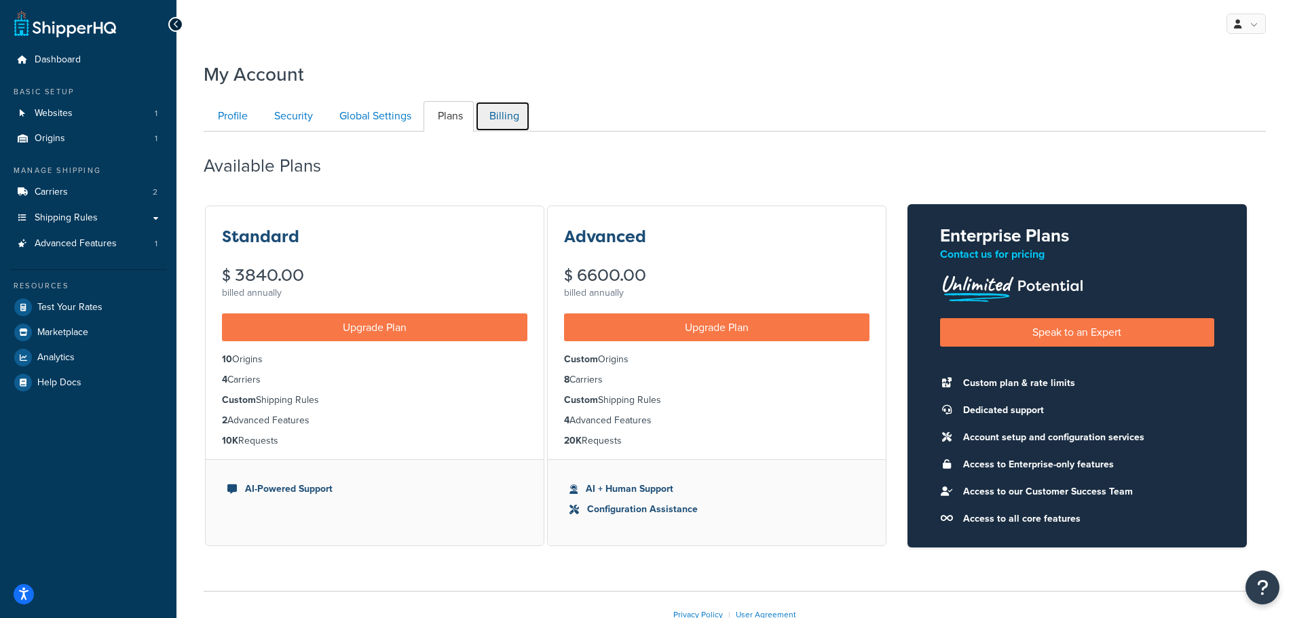
click at [502, 111] on link "Billing" at bounding box center [502, 116] width 55 height 31
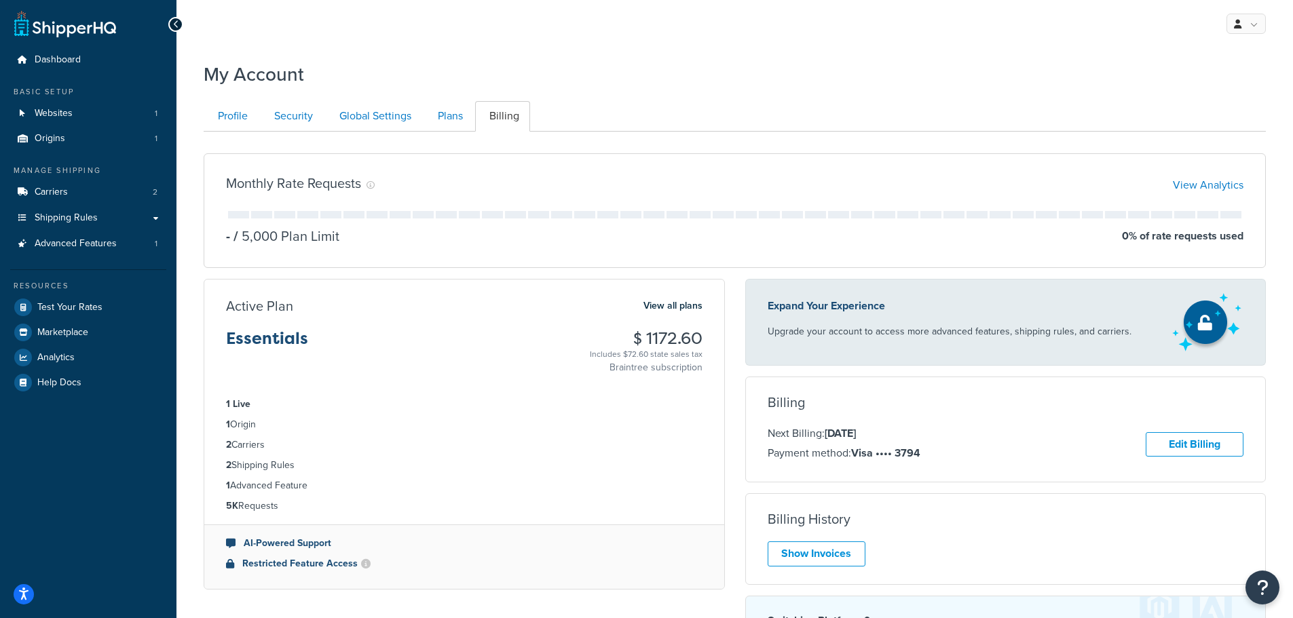
scroll to position [132, 0]
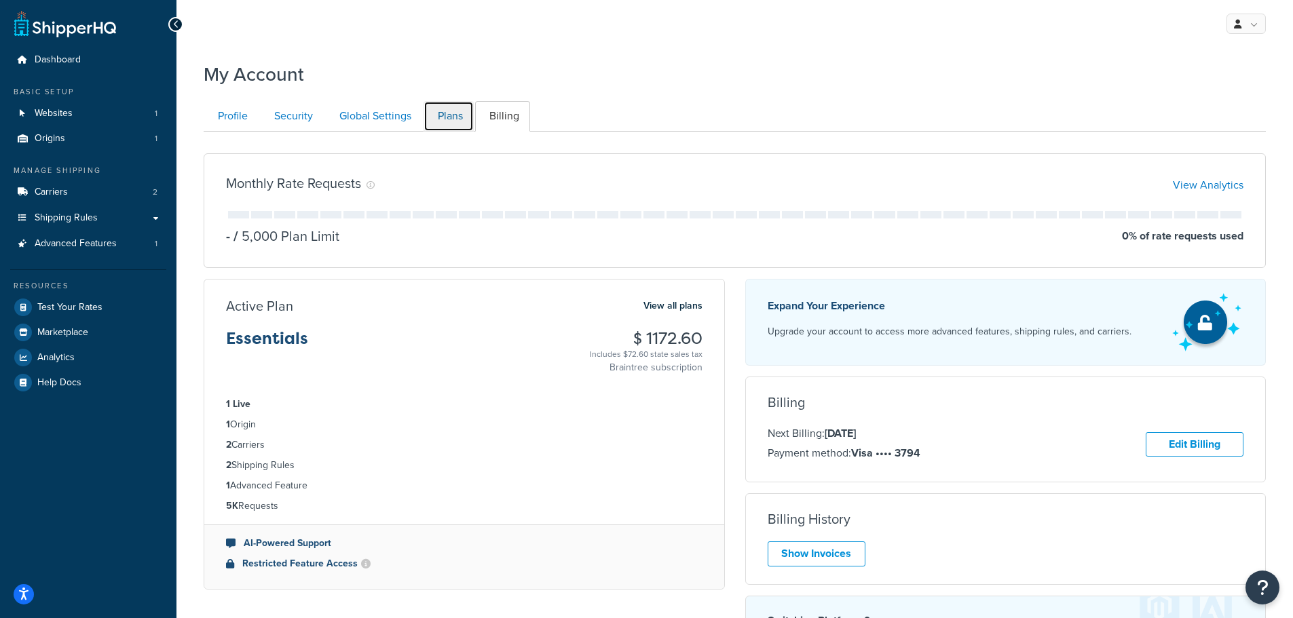
drag, startPoint x: 447, startPoint y: 119, endPoint x: 487, endPoint y: 135, distance: 43.2
click at [448, 119] on link "Plans" at bounding box center [449, 116] width 50 height 31
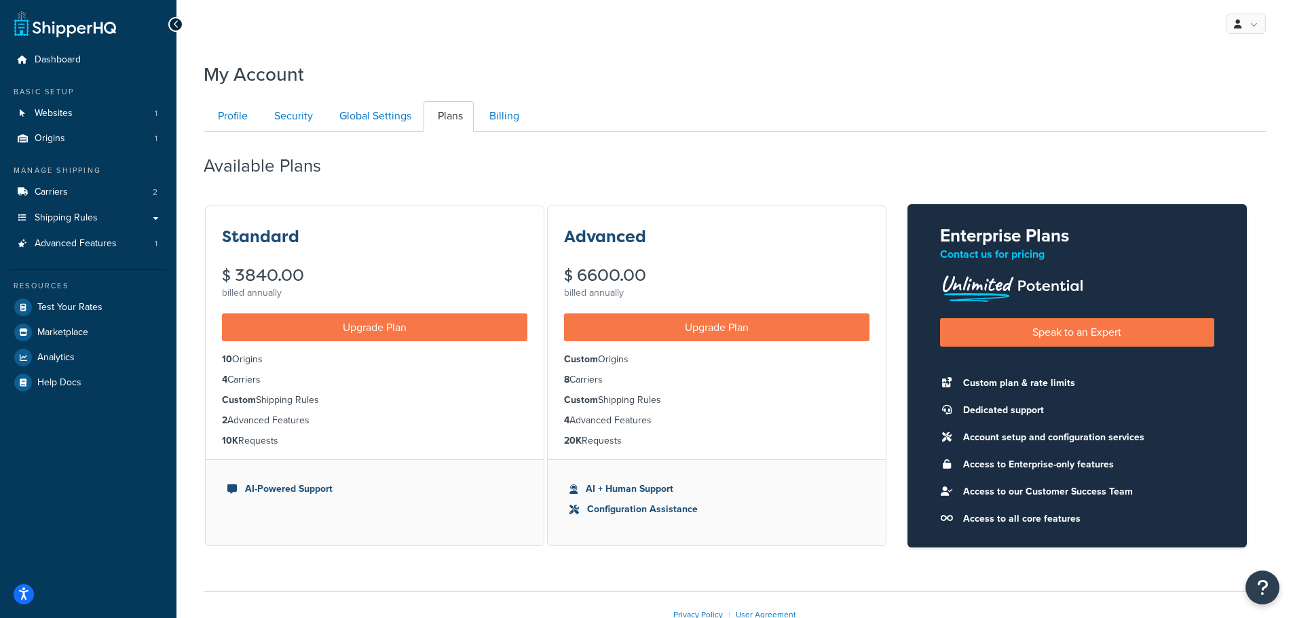
scroll to position [90, 0]
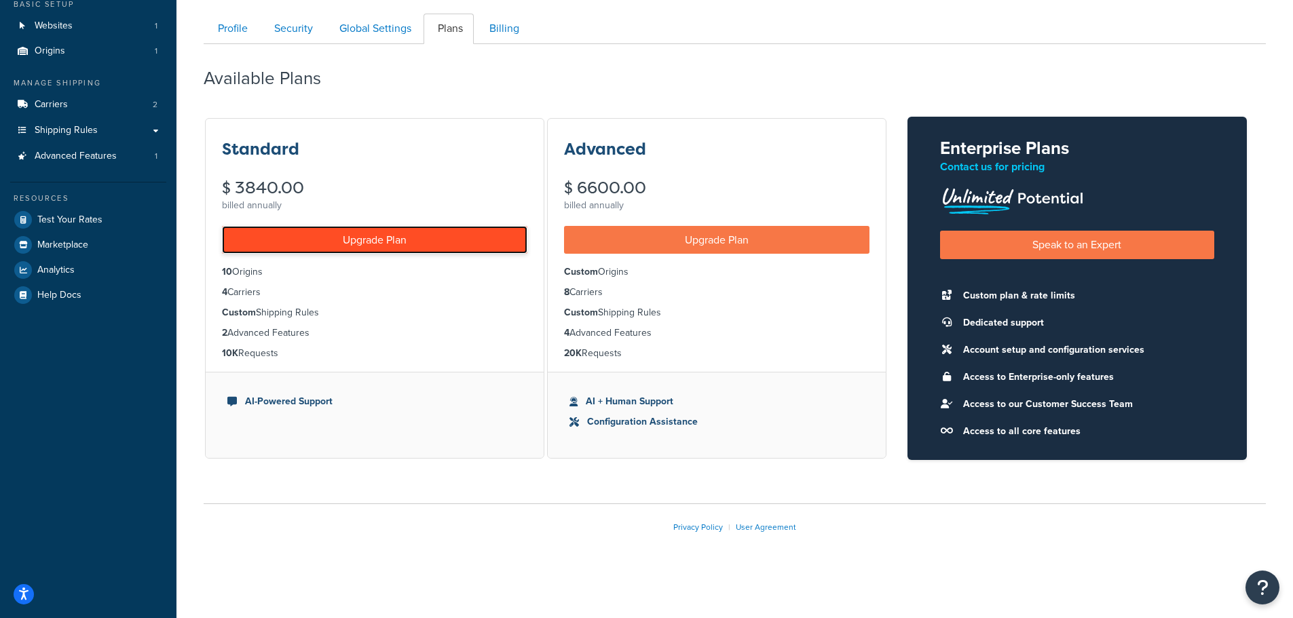
click at [337, 240] on link "Upgrade Plan" at bounding box center [374, 240] width 305 height 28
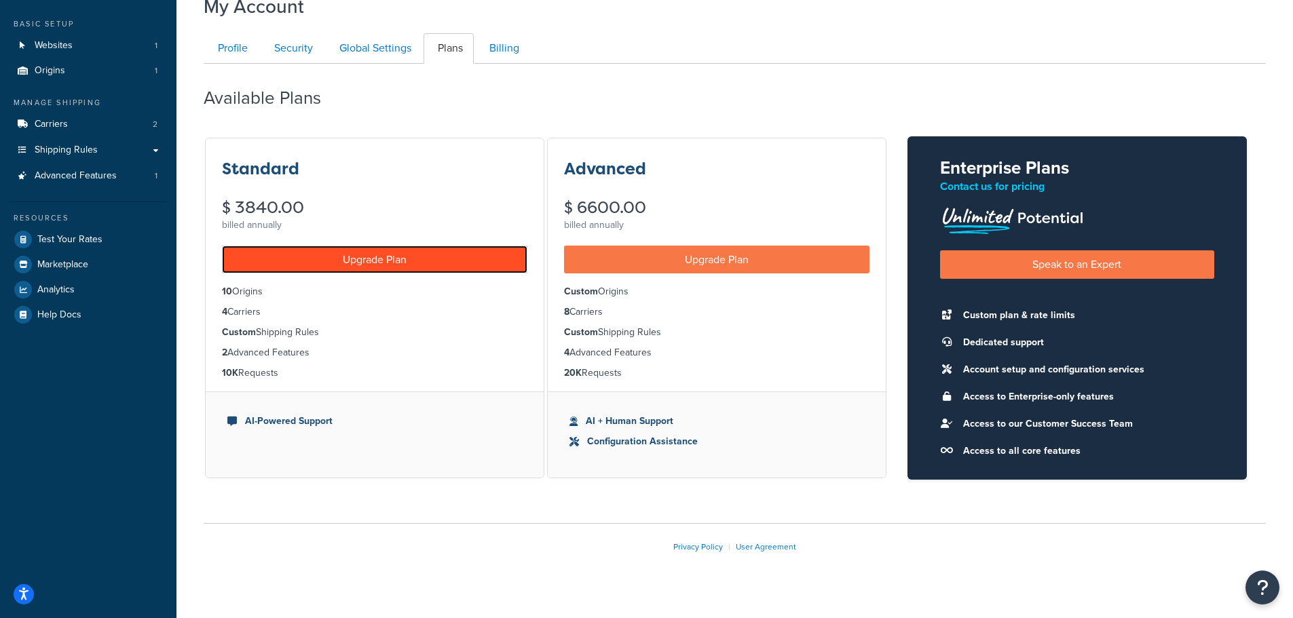
scroll to position [0, 0]
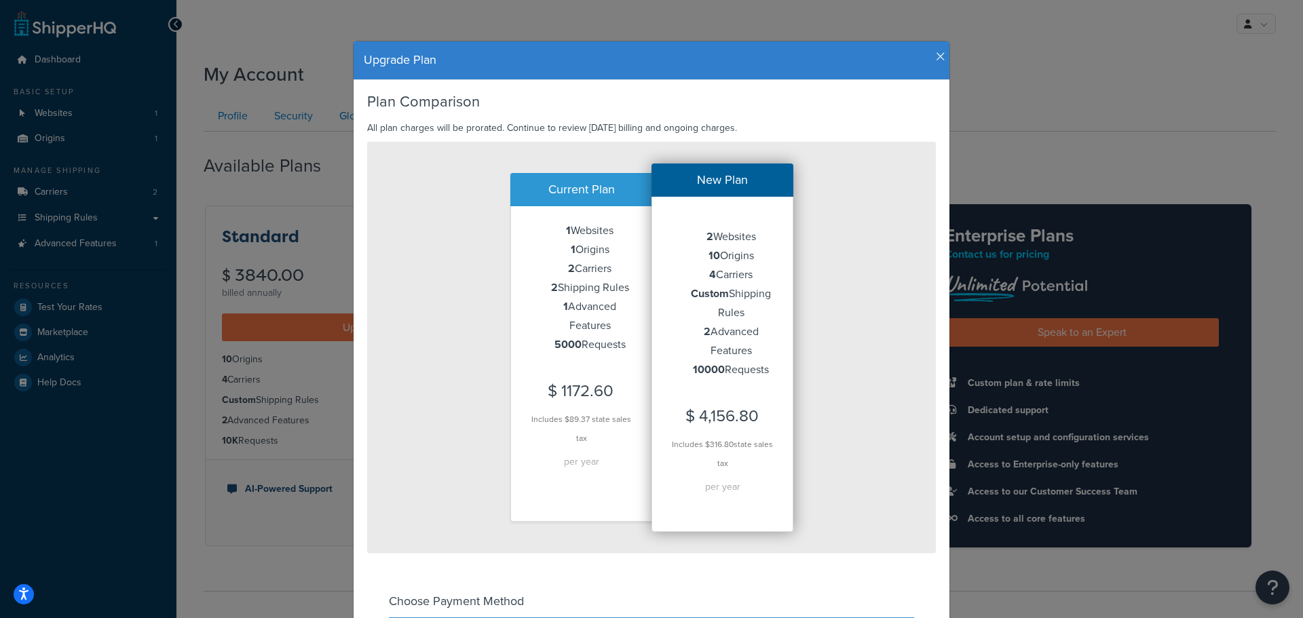
click at [936, 53] on icon "button" at bounding box center [941, 57] width 10 height 12
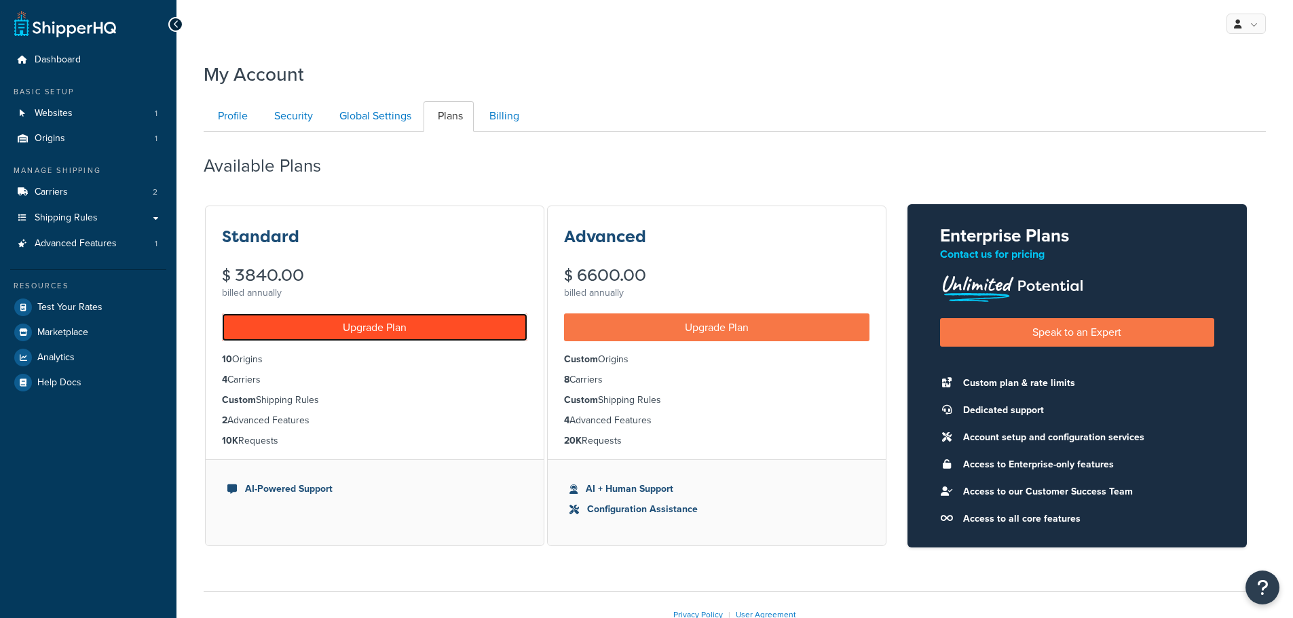
click at [367, 328] on link "Upgrade Plan" at bounding box center [374, 328] width 305 height 28
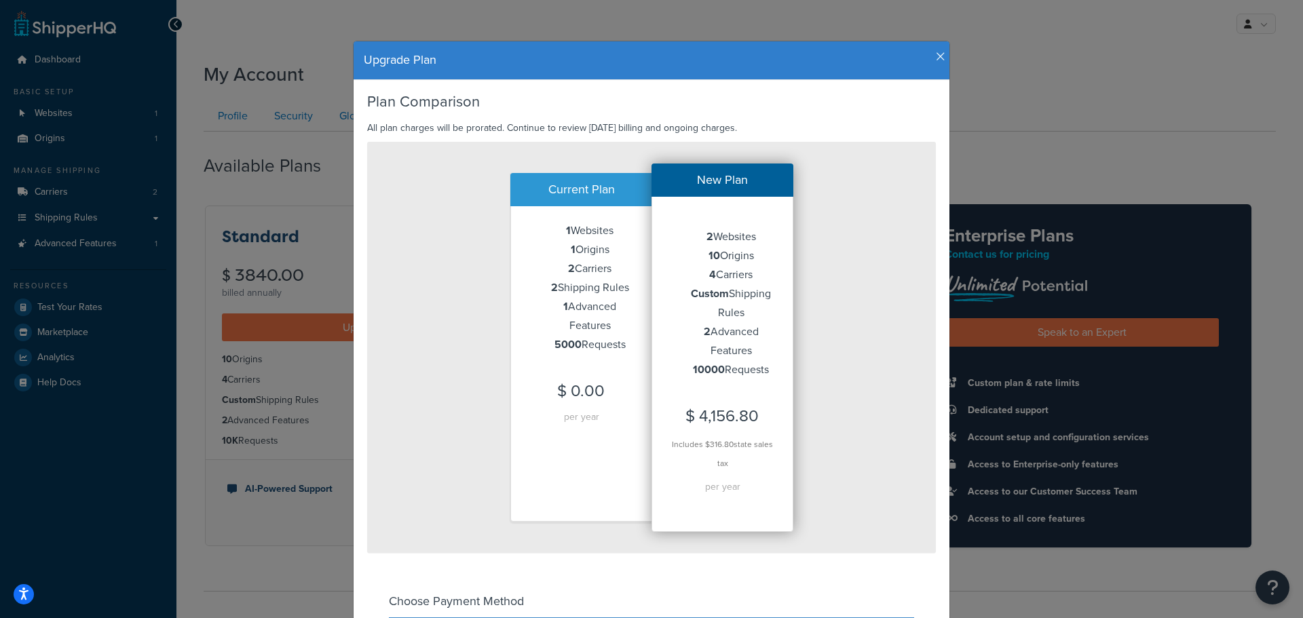
click at [936, 57] on icon "button" at bounding box center [941, 57] width 10 height 12
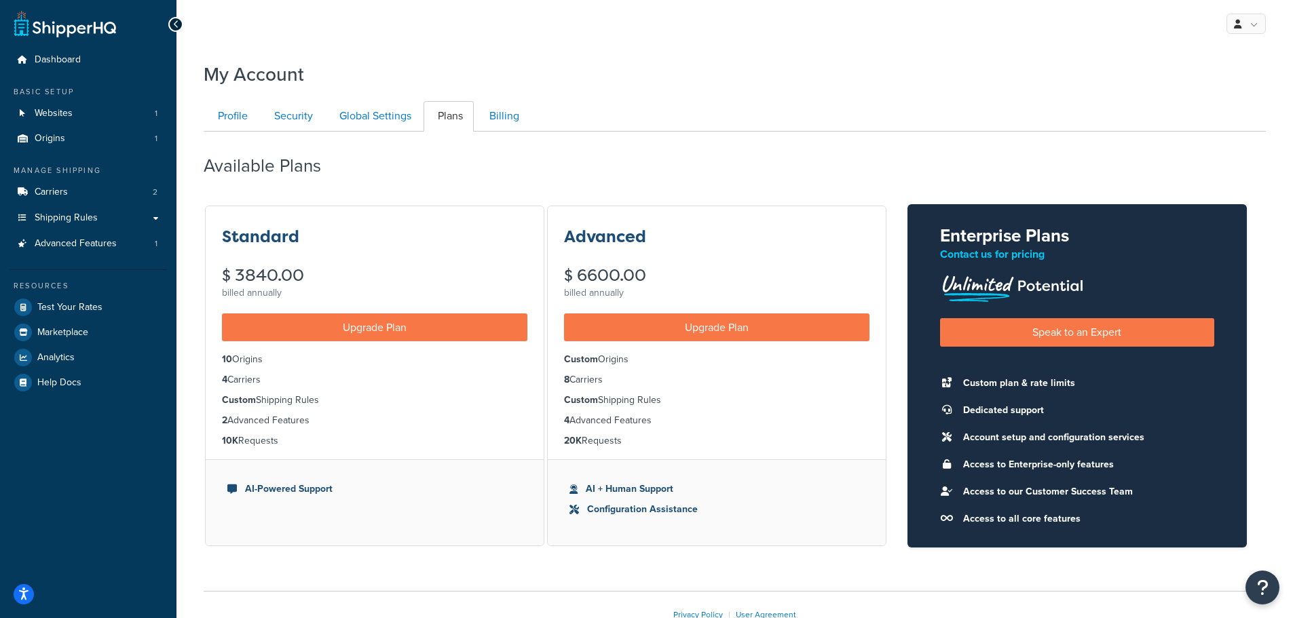
drag, startPoint x: 396, startPoint y: 33, endPoint x: 405, endPoint y: 31, distance: 9.7
click at [396, 33] on div "My Profile Billing Global Settings Contact Us Logout" at bounding box center [734, 24] width 1117 height 48
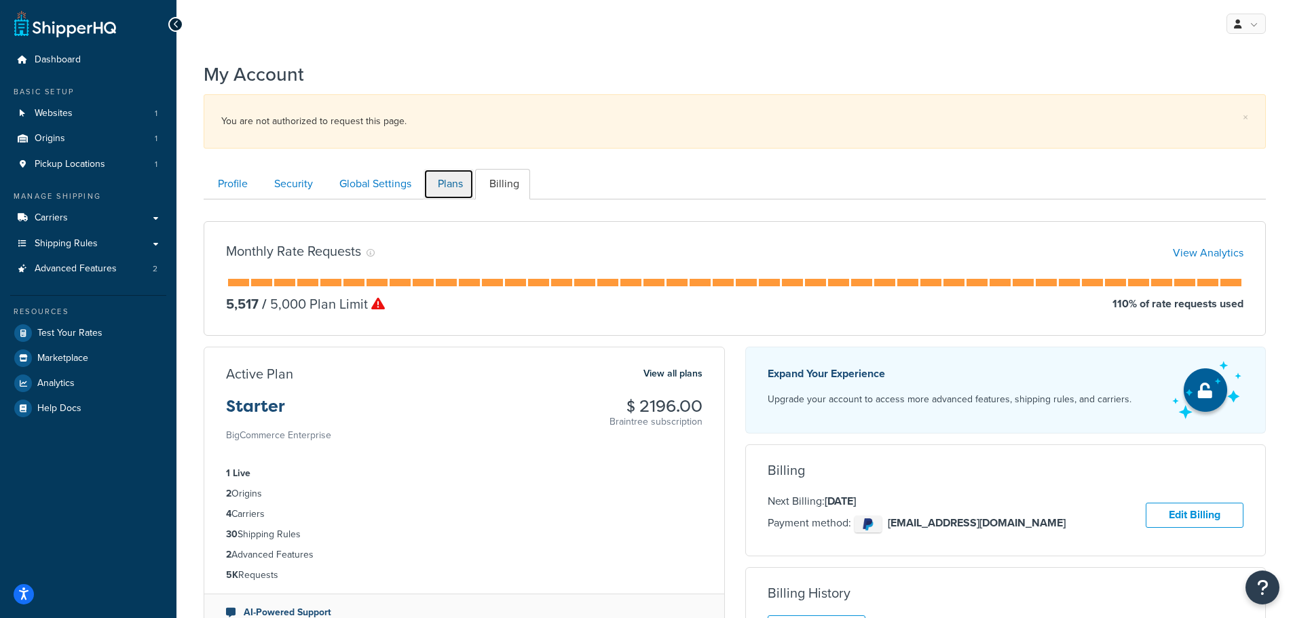
click at [452, 189] on link "Plans" at bounding box center [449, 184] width 50 height 31
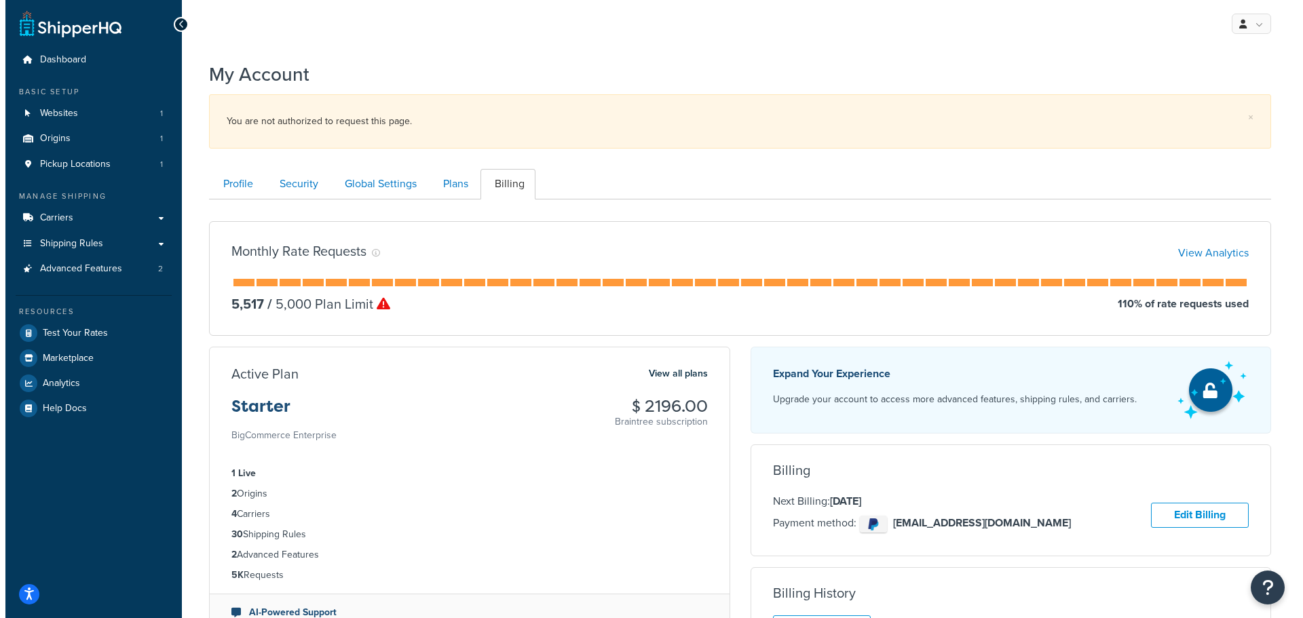
scroll to position [200, 0]
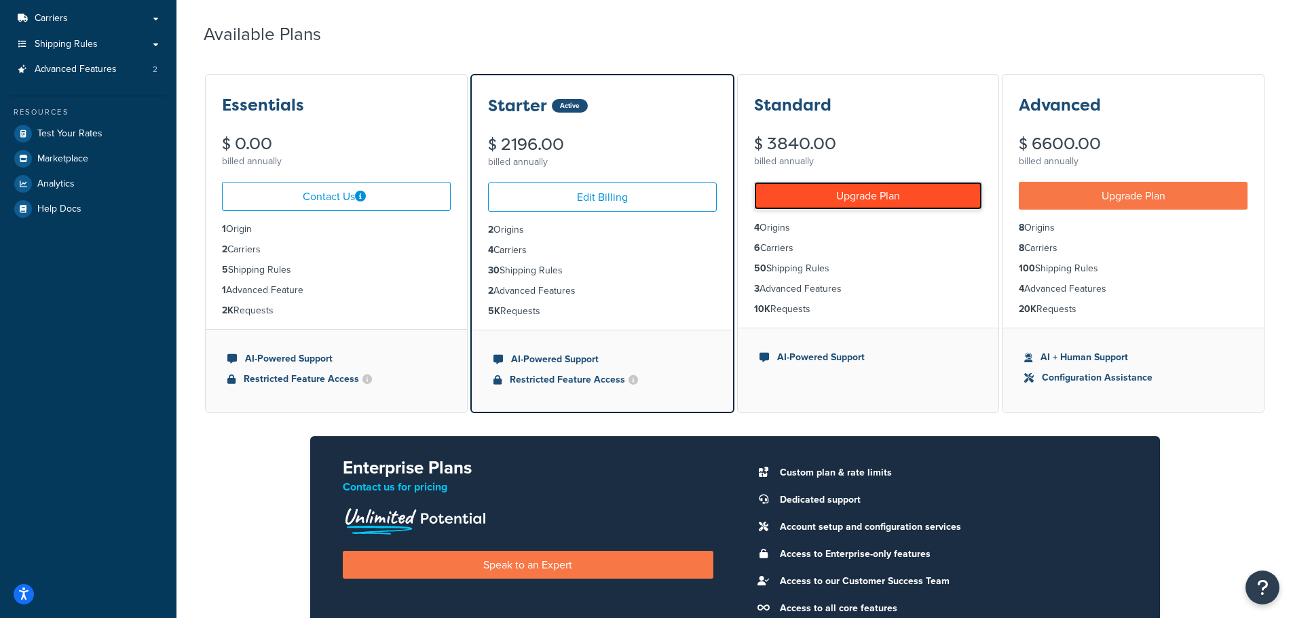
click at [835, 197] on link "Upgrade Plan" at bounding box center [868, 196] width 229 height 28
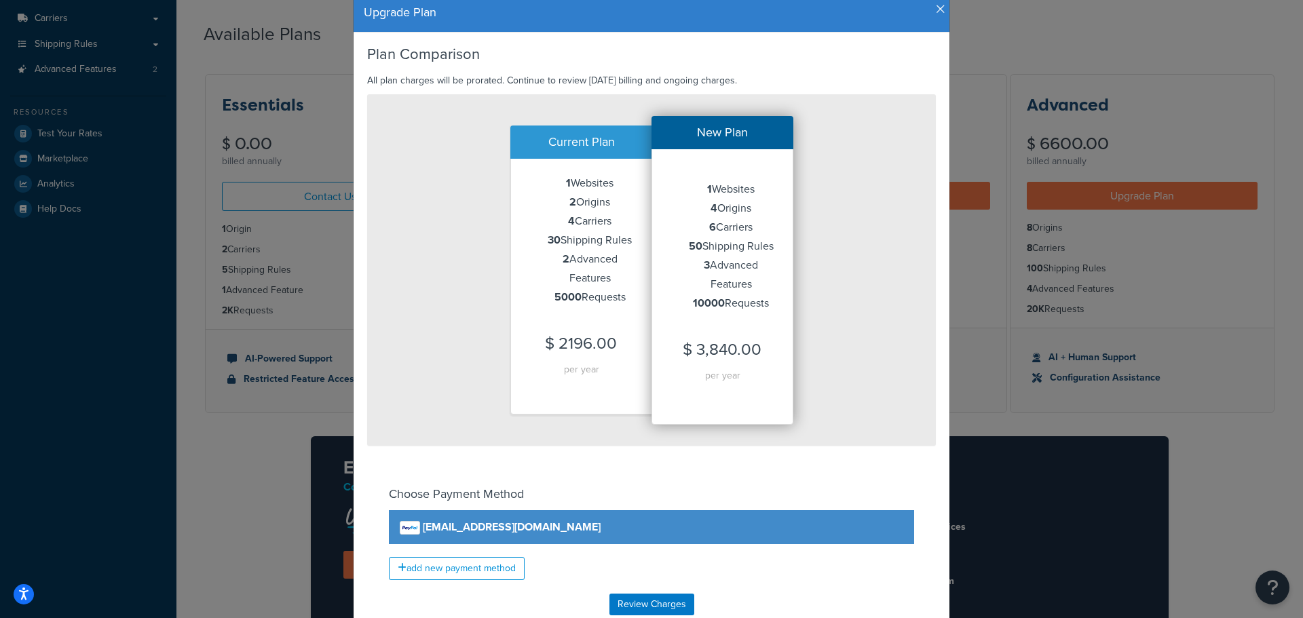
scroll to position [138, 0]
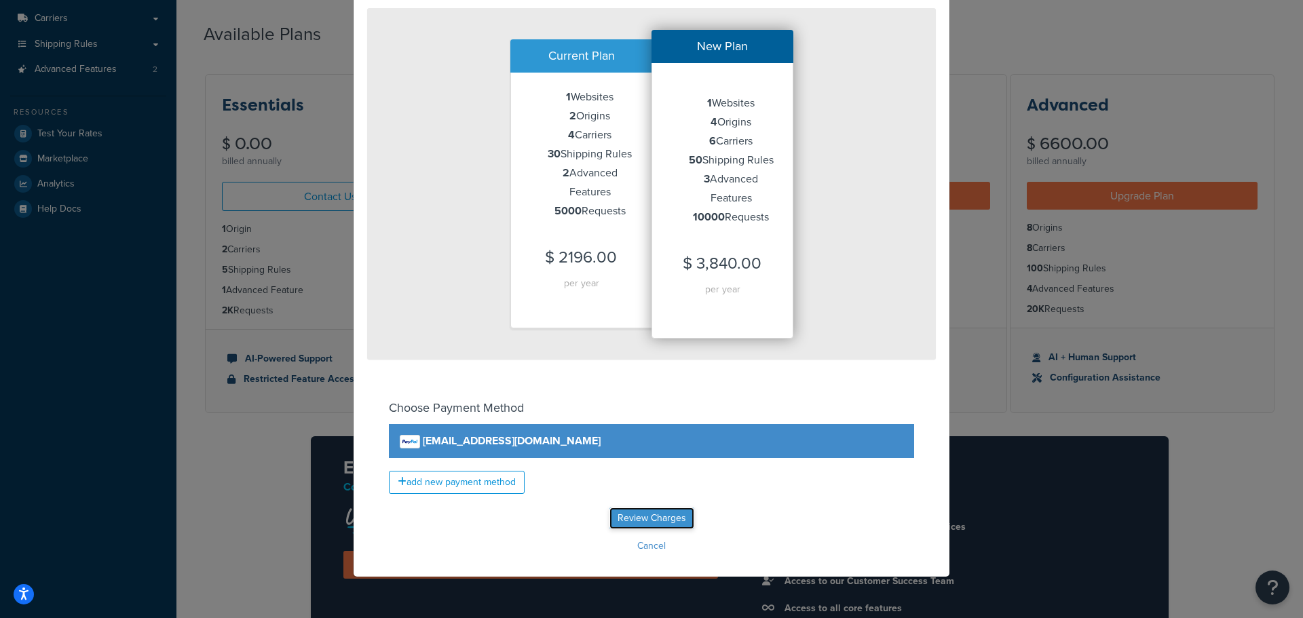
click at [656, 521] on input "Review Charges" at bounding box center [652, 519] width 85 height 22
type input "Review Charges"
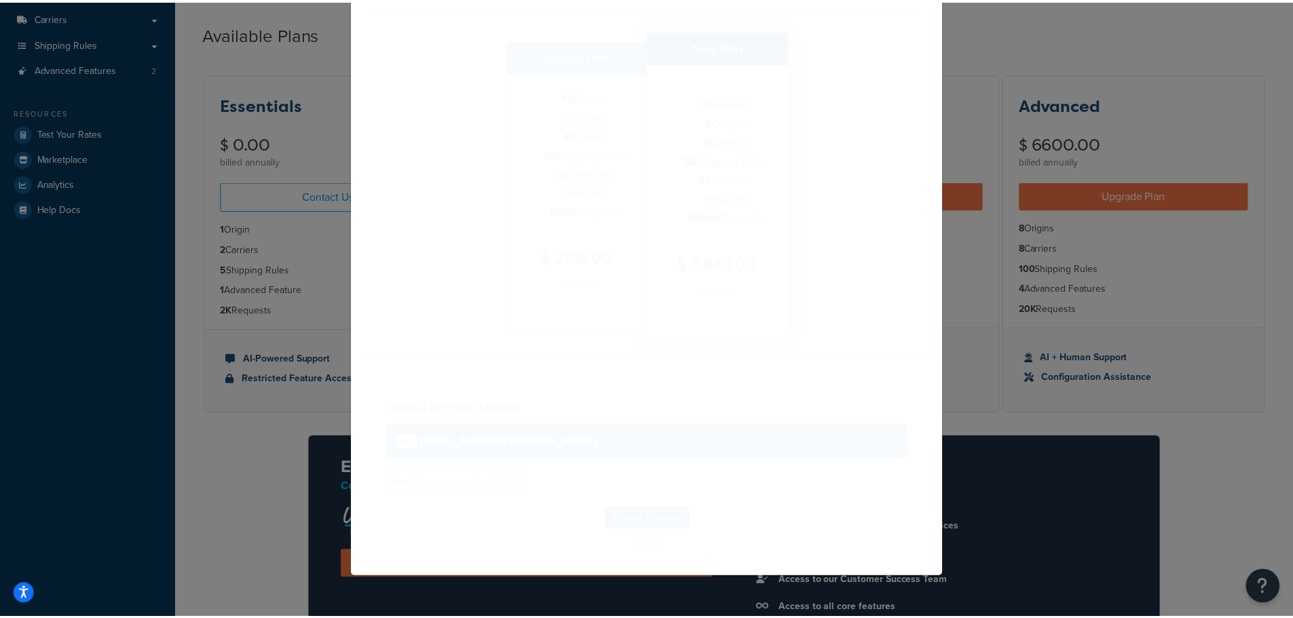
scroll to position [0, 0]
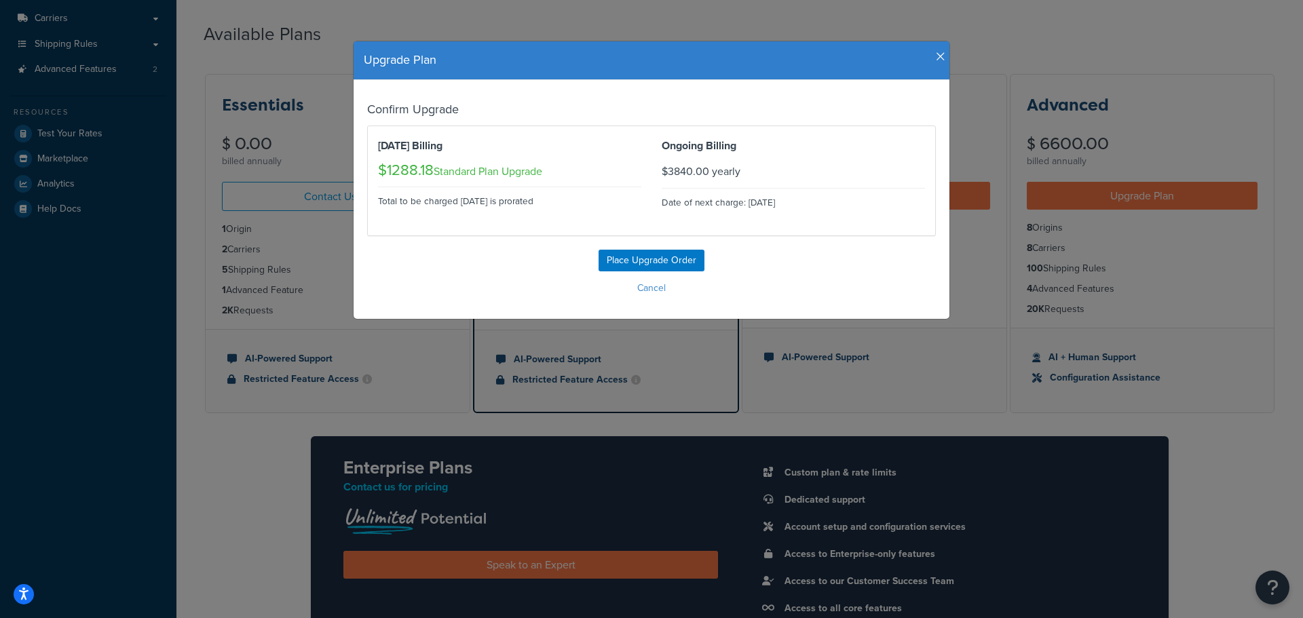
click at [373, 248] on form "Confirm Upgrade [DATE] Billing $1288.18 Standard Plan Upgrade Total to be charg…" at bounding box center [651, 199] width 569 height 198
click at [385, 258] on div "Place Upgrade Order Cancel" at bounding box center [651, 274] width 569 height 49
click at [394, 223] on div "[DATE] Billing $1288.18 Standard Plan Upgrade Total to be charged [DATE] is pro…" at bounding box center [510, 180] width 284 height 88
click at [692, 263] on input "Place Upgrade Order" at bounding box center [652, 261] width 106 height 22
type input "Place Upgrade Order"
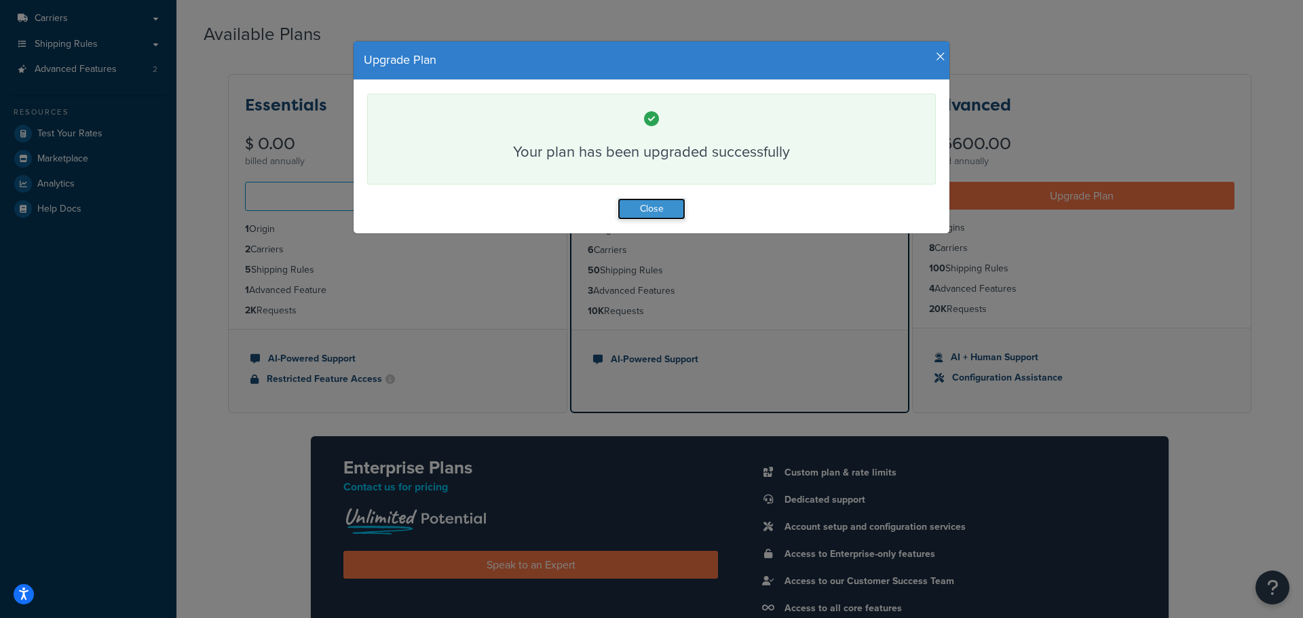
drag, startPoint x: 648, startPoint y: 210, endPoint x: 659, endPoint y: 208, distance: 10.9
click at [648, 209] on button "Close" at bounding box center [652, 209] width 68 height 22
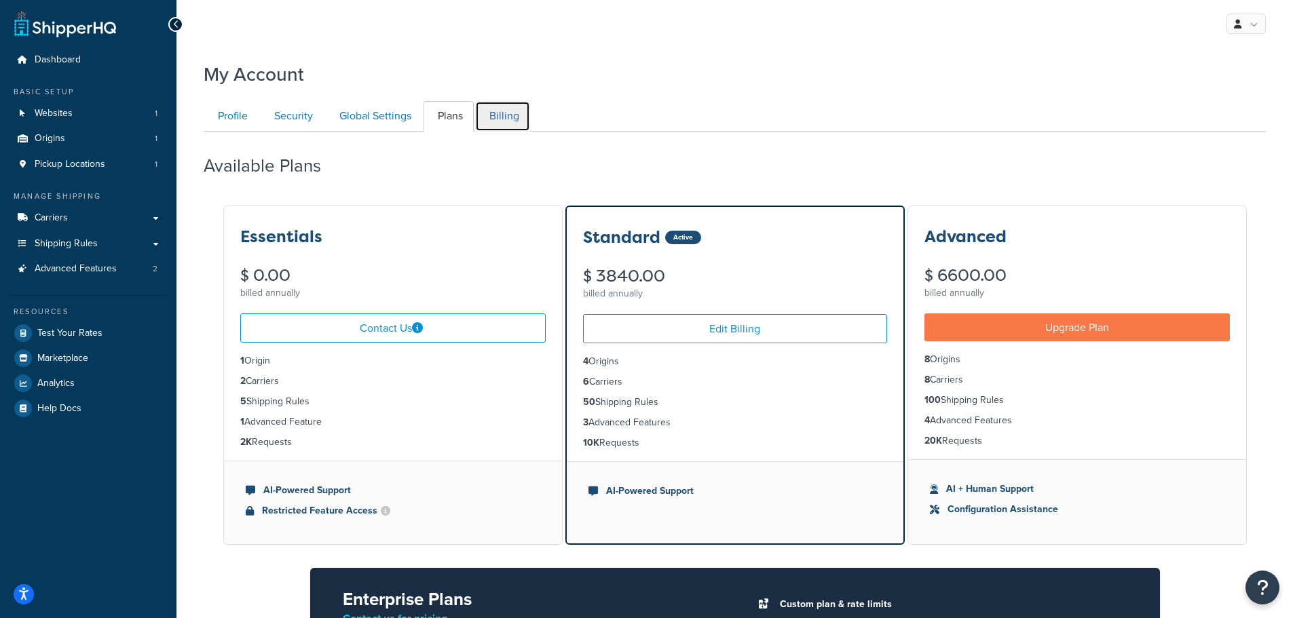
click at [506, 120] on link "Billing" at bounding box center [502, 116] width 55 height 31
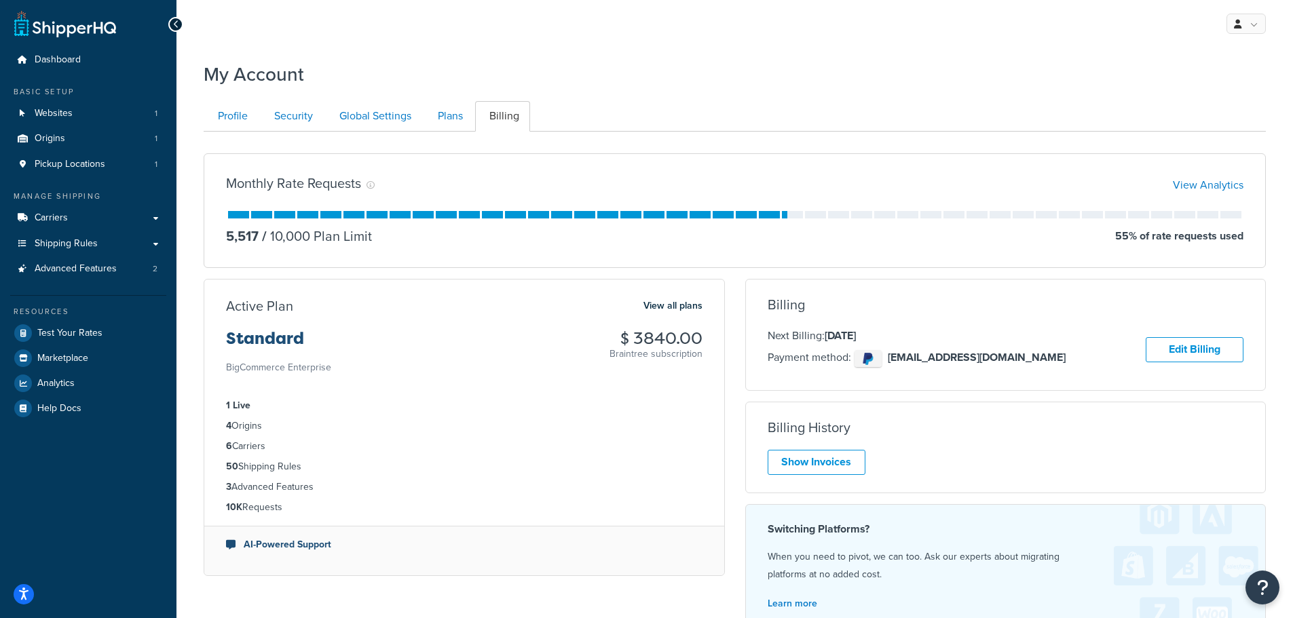
scroll to position [132, 0]
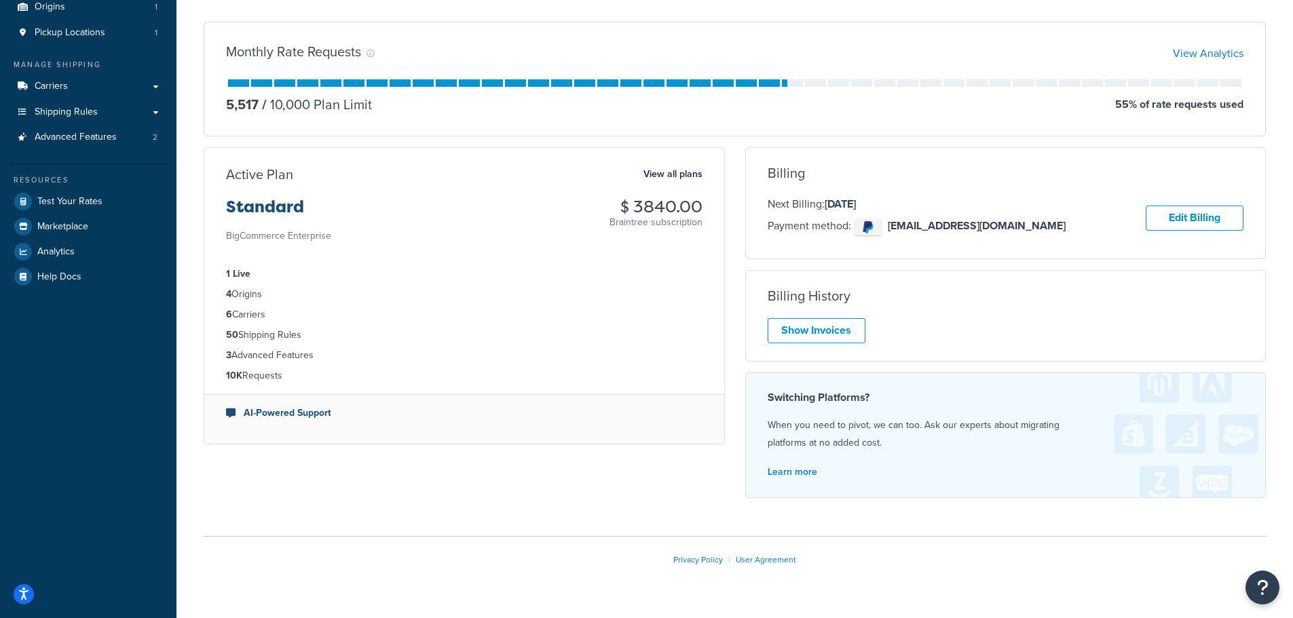
click at [386, 478] on div "Monthly Rate Requests View Analytics 5,517 / 10,000 Plan Limit 55 % of rate req…" at bounding box center [734, 260] width 1083 height 498
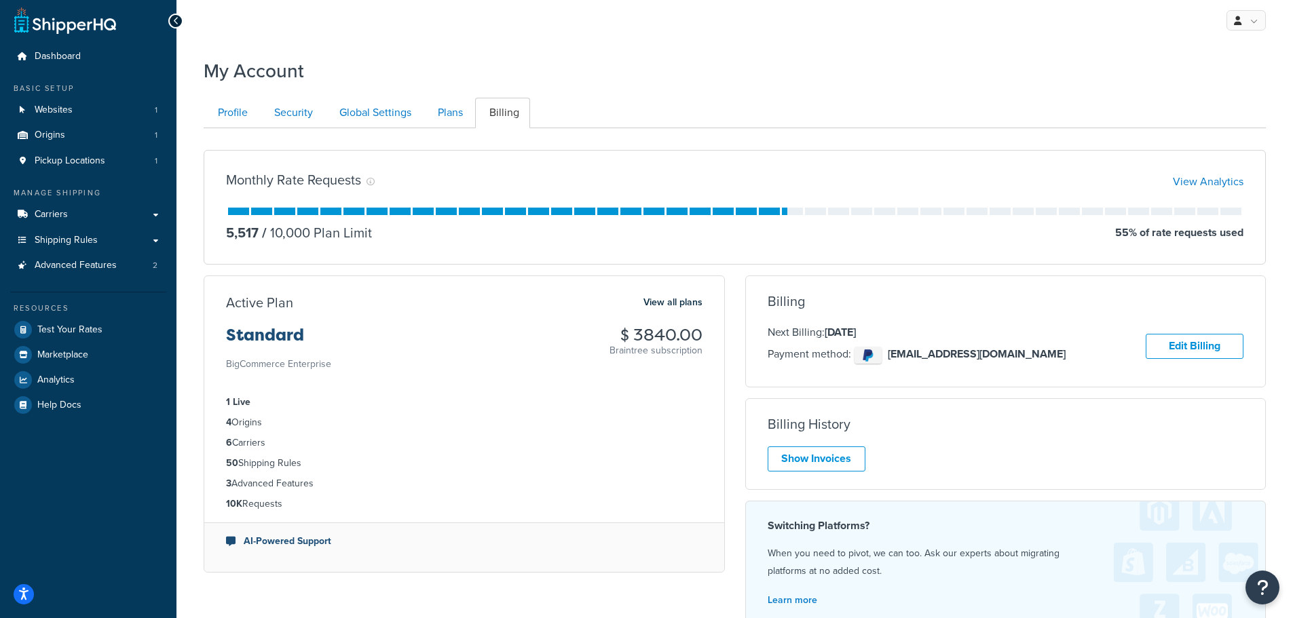
scroll to position [0, 0]
